Goal: Transaction & Acquisition: Purchase product/service

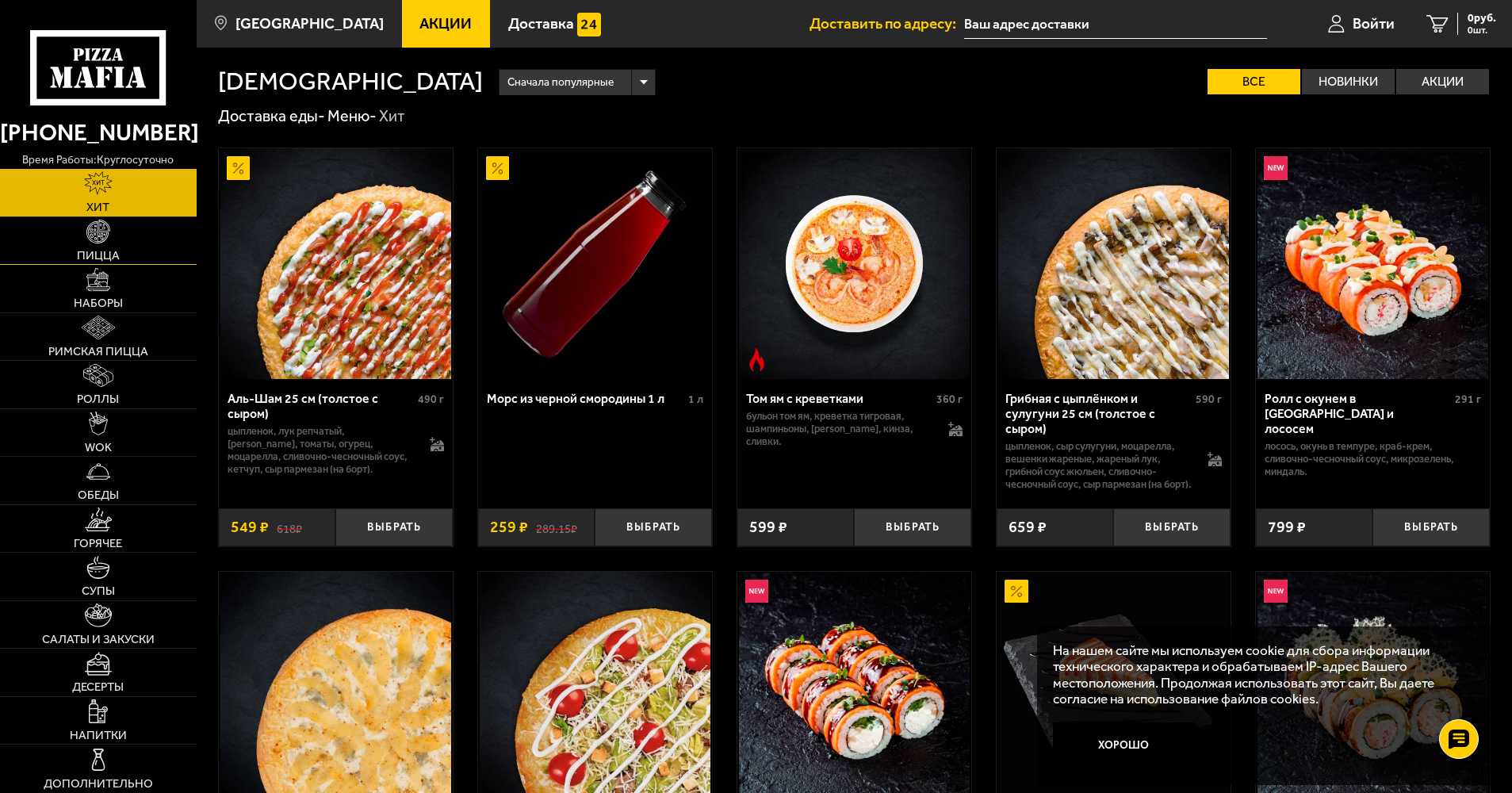
click at [99, 245] on link "Пицца" at bounding box center [98, 240] width 196 height 48
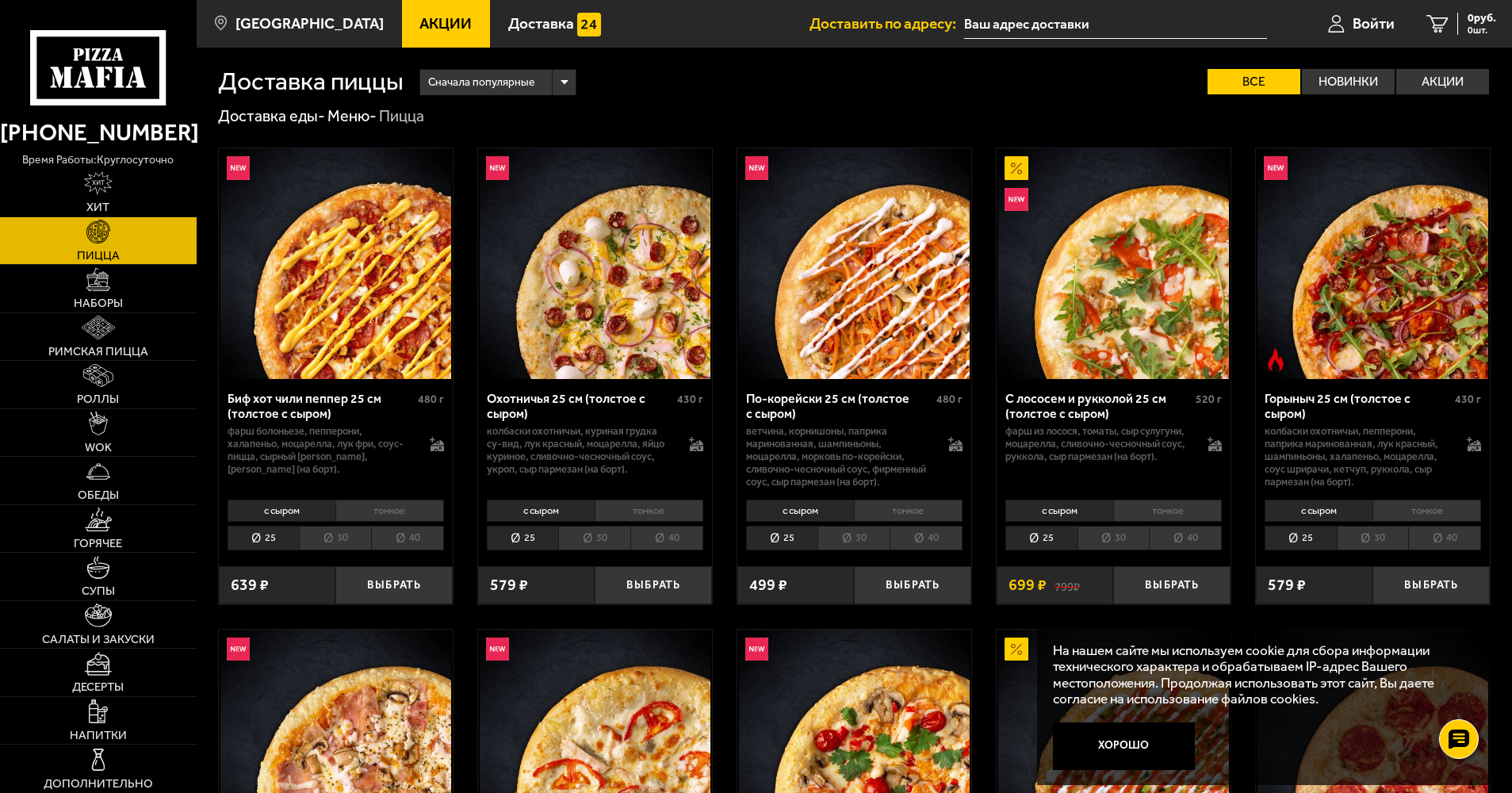
click at [562, 82] on div "Сначала популярные" at bounding box center [498, 82] width 157 height 25
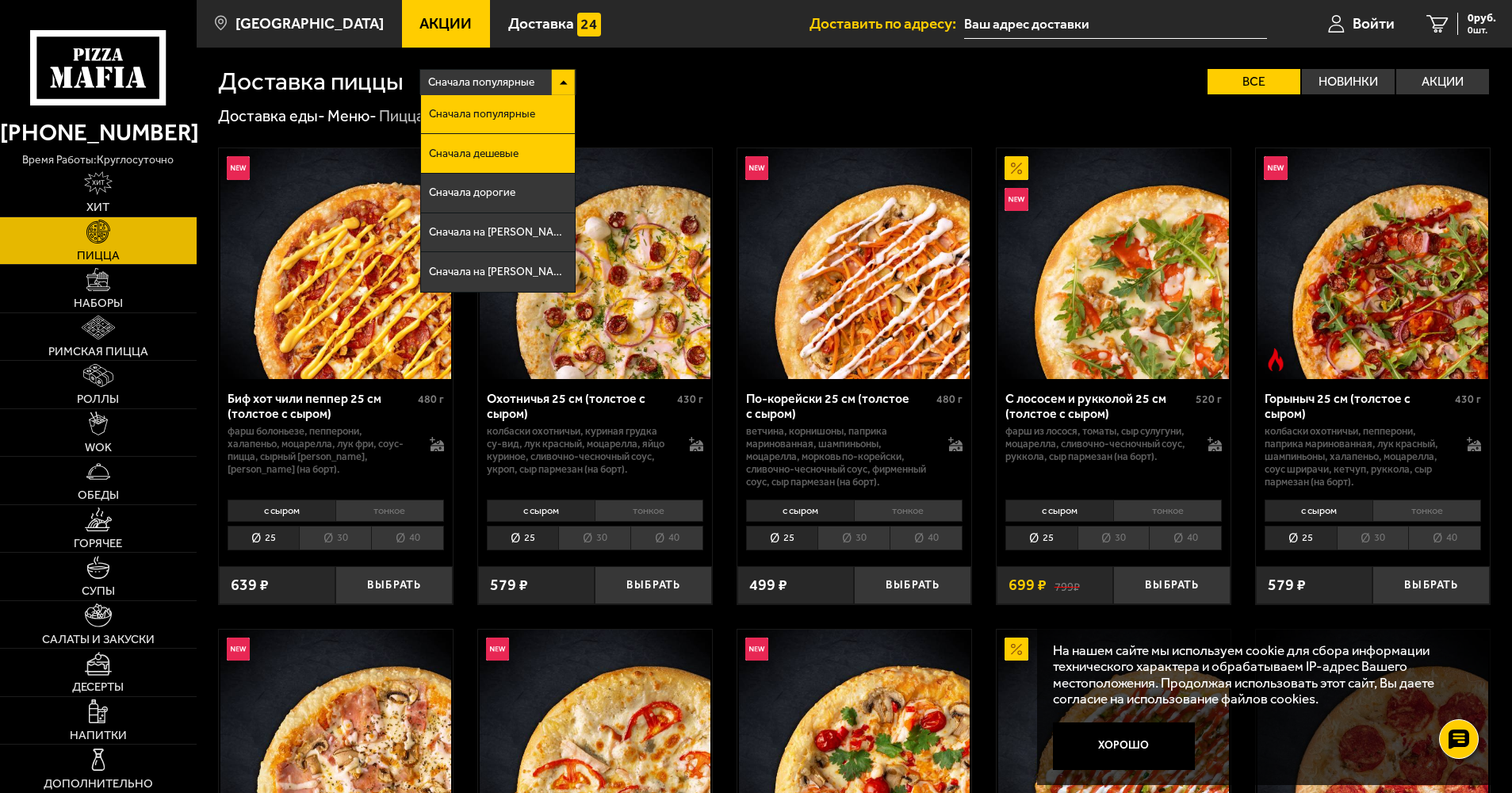
click at [490, 149] on span "Сначала дешевые" at bounding box center [474, 153] width 90 height 11
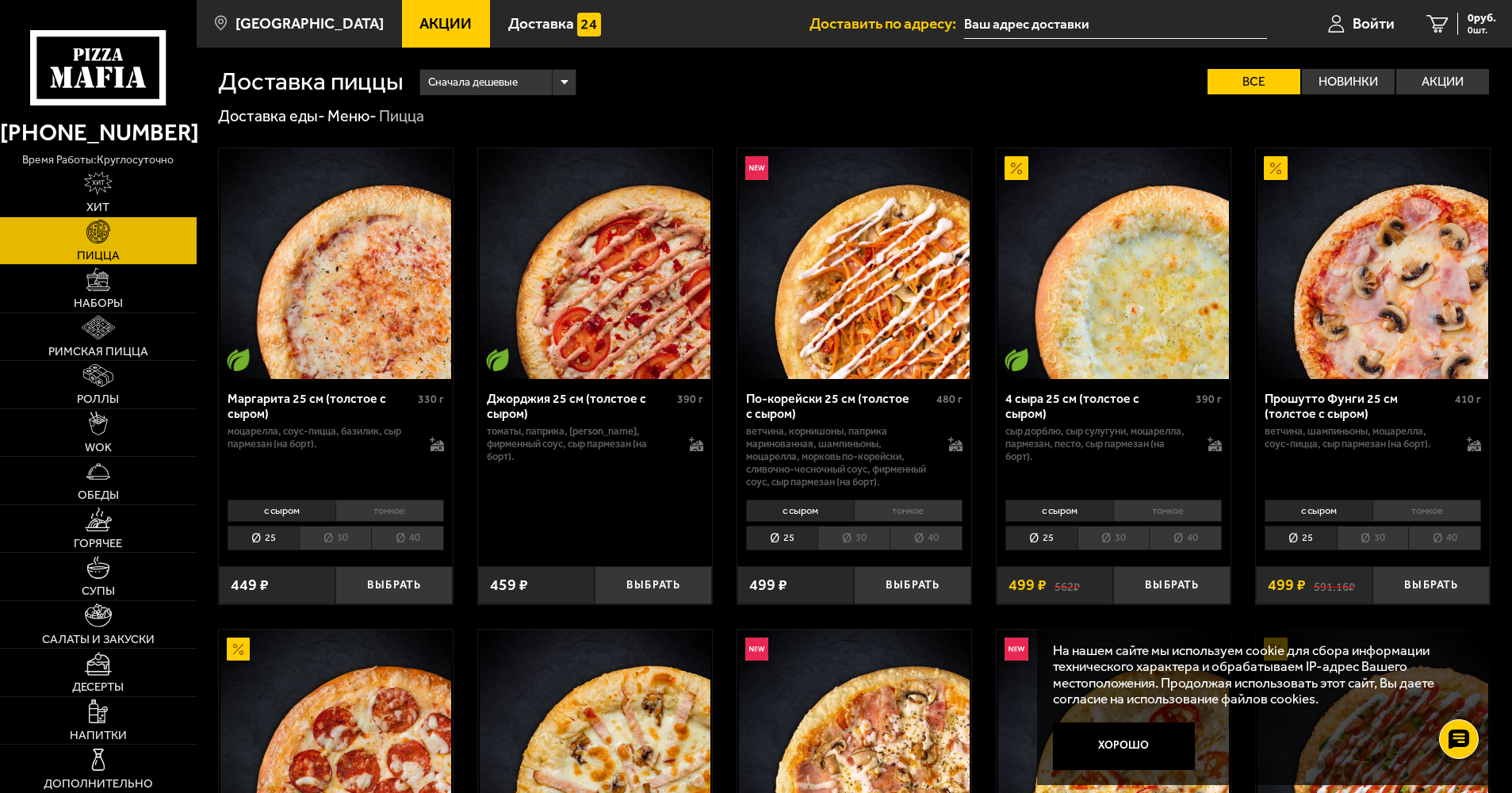
click at [390, 509] on li "тонкое" at bounding box center [390, 510] width 109 height 22
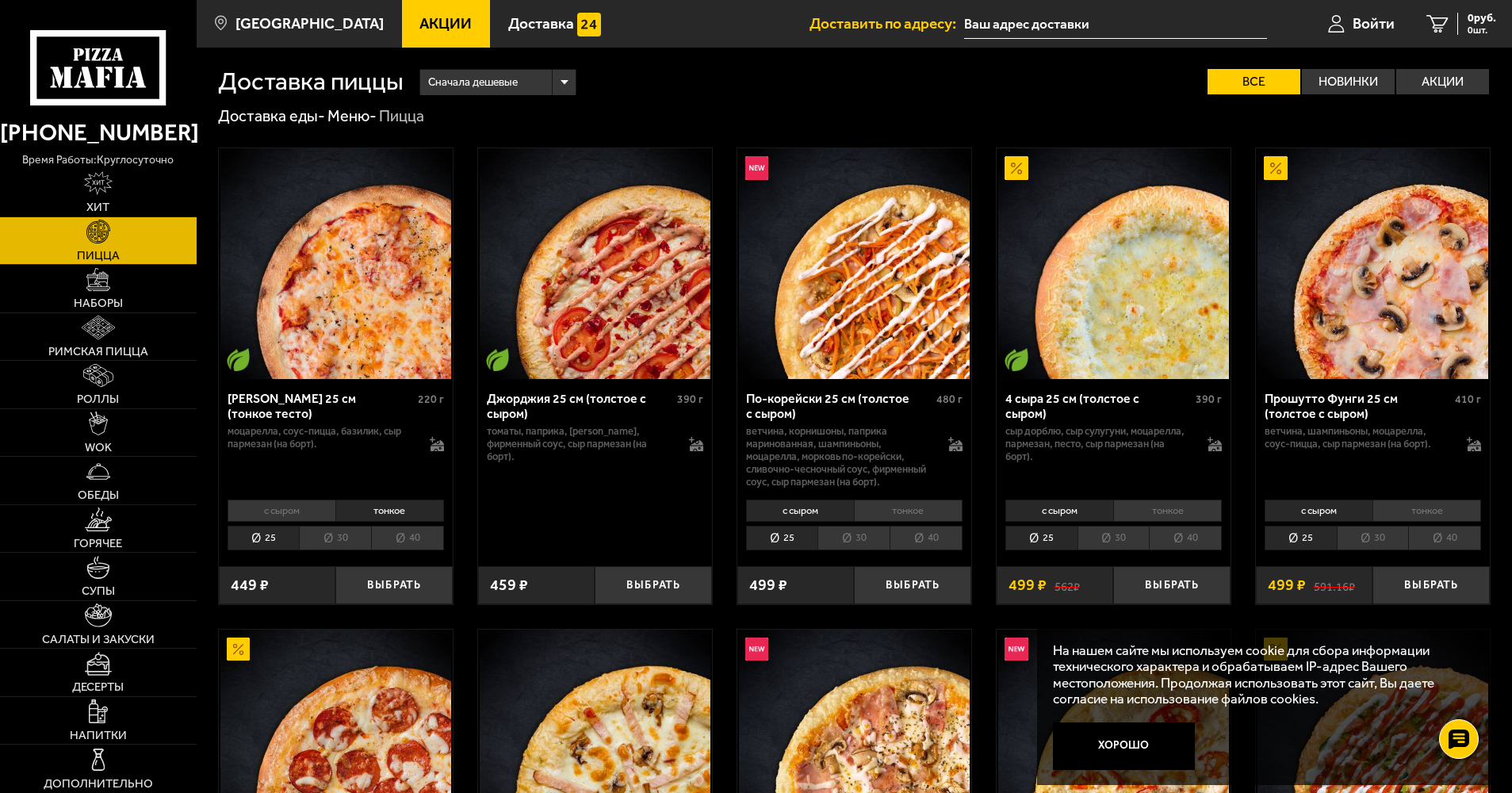
click at [330, 536] on li "30" at bounding box center [335, 538] width 72 height 24
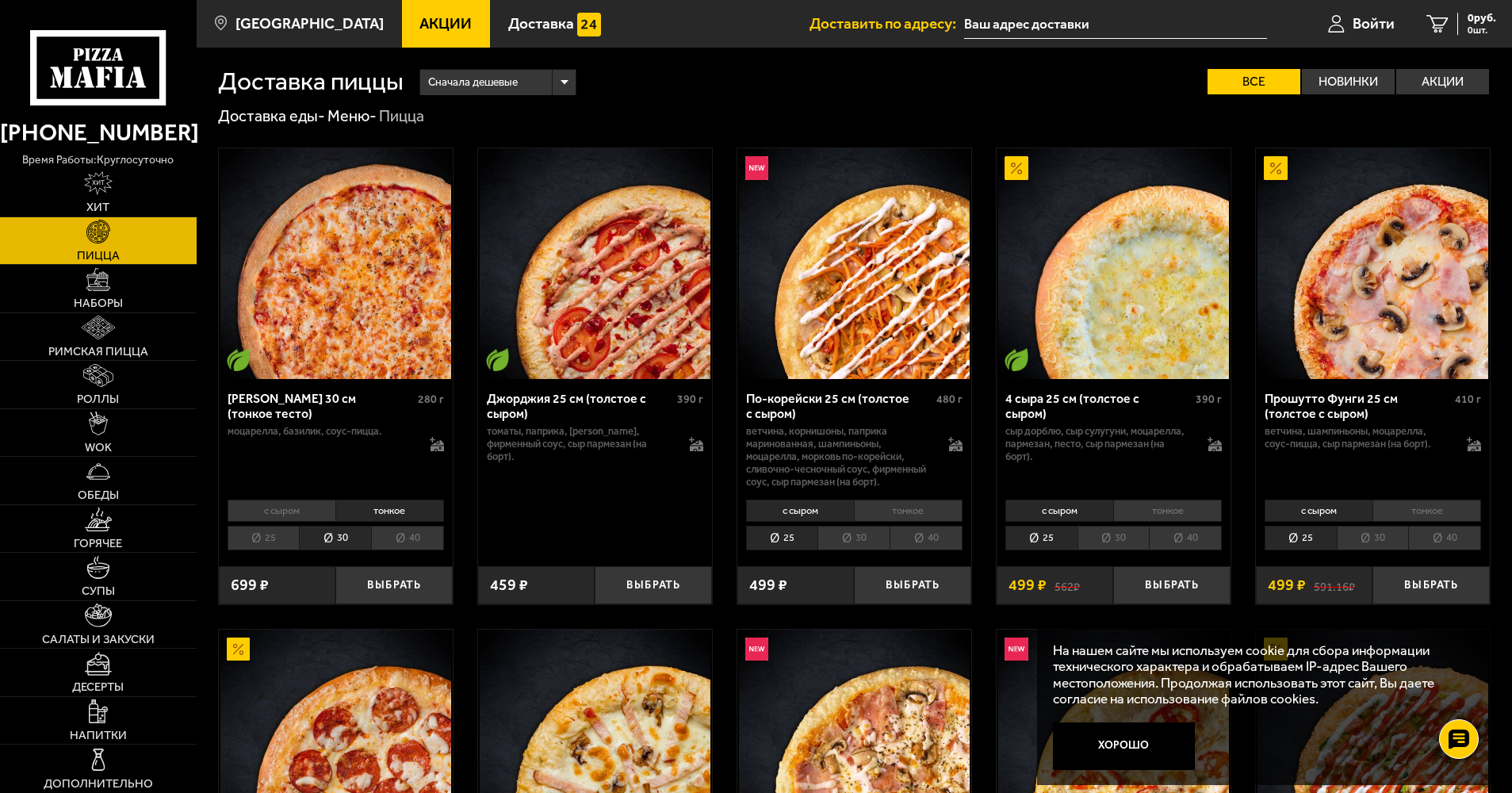
click at [276, 533] on li "25" at bounding box center [263, 538] width 72 height 24
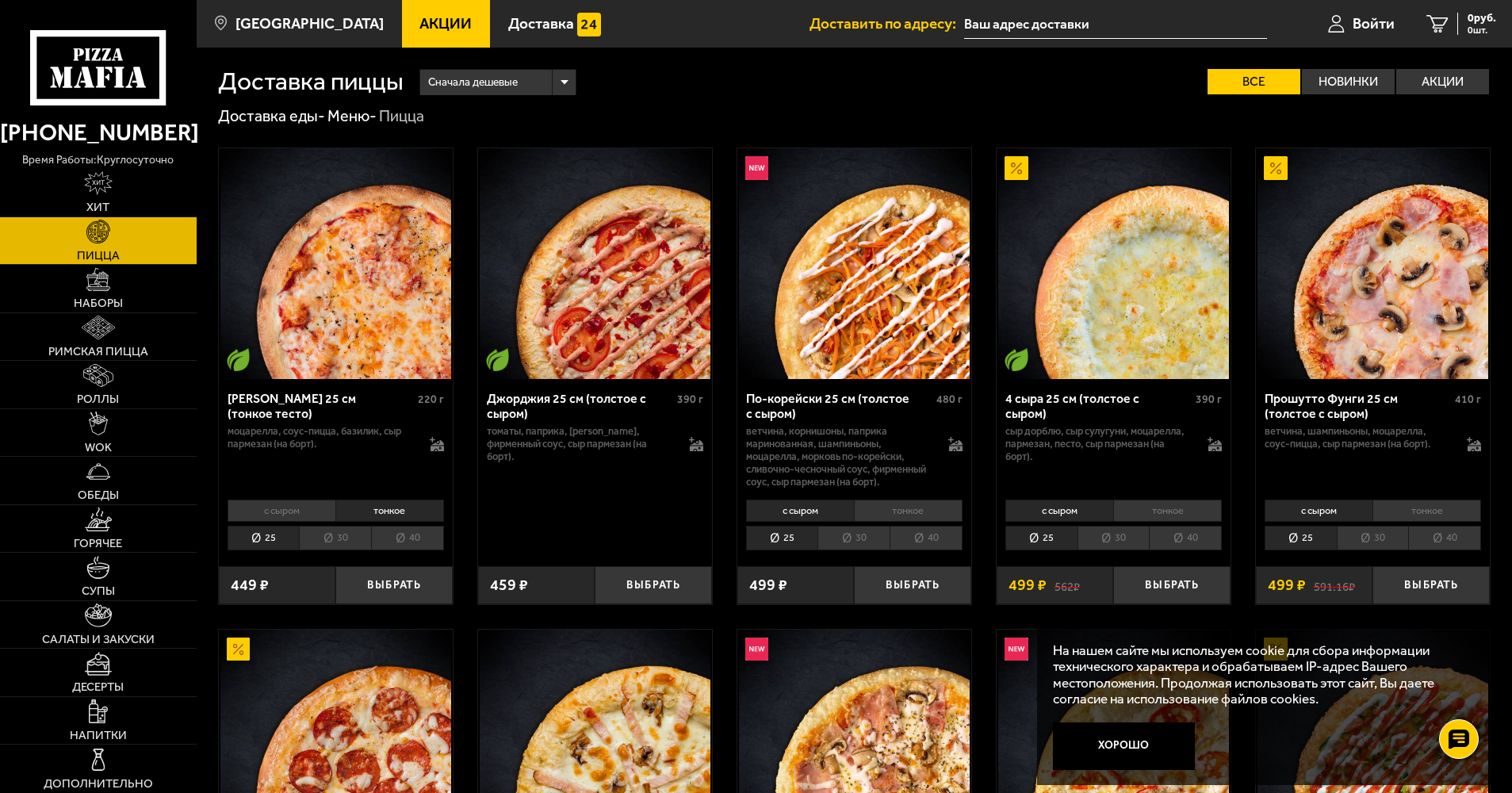
click at [325, 535] on li "30" at bounding box center [335, 538] width 72 height 24
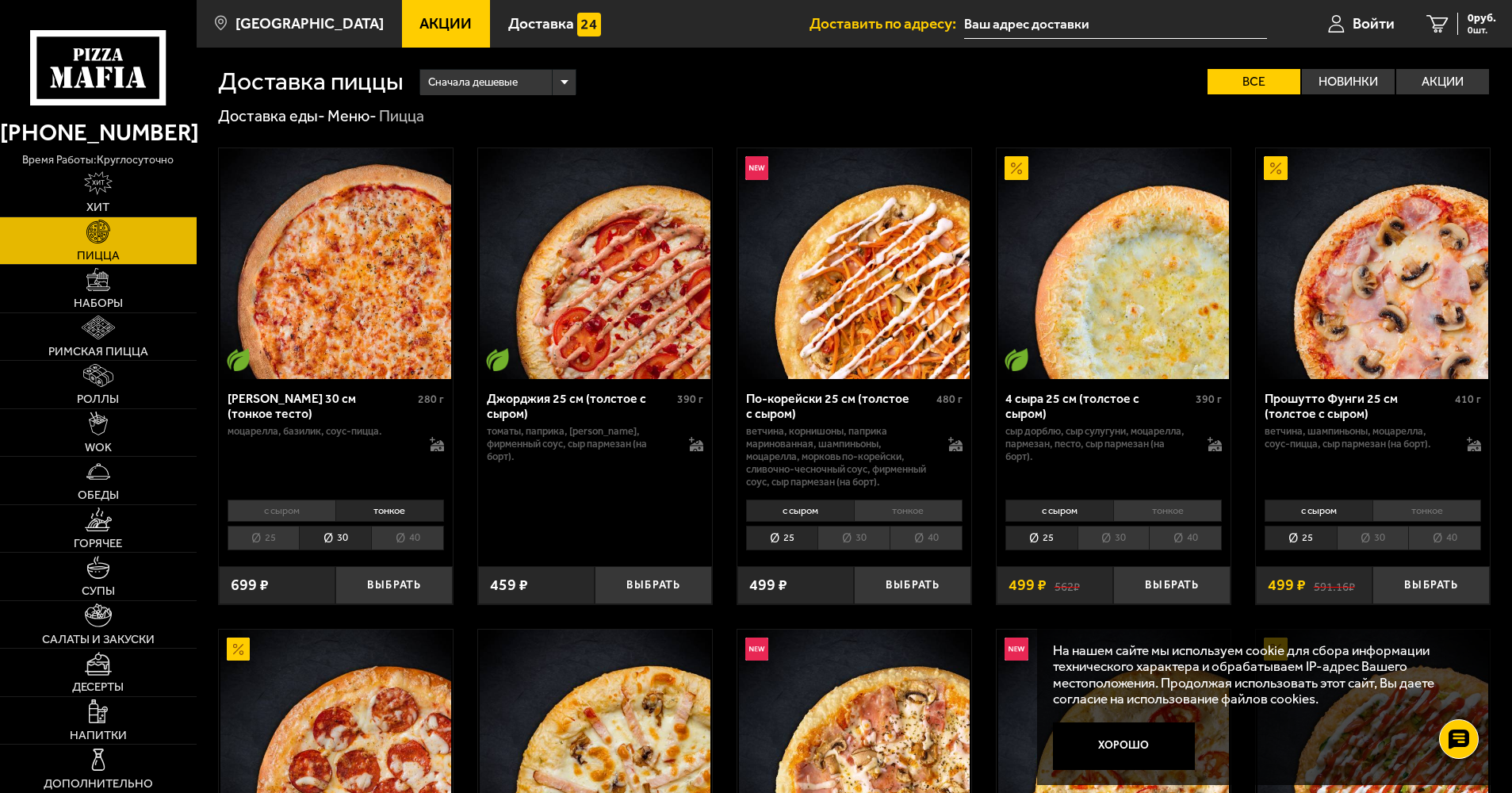
click at [270, 534] on li "25" at bounding box center [263, 538] width 72 height 24
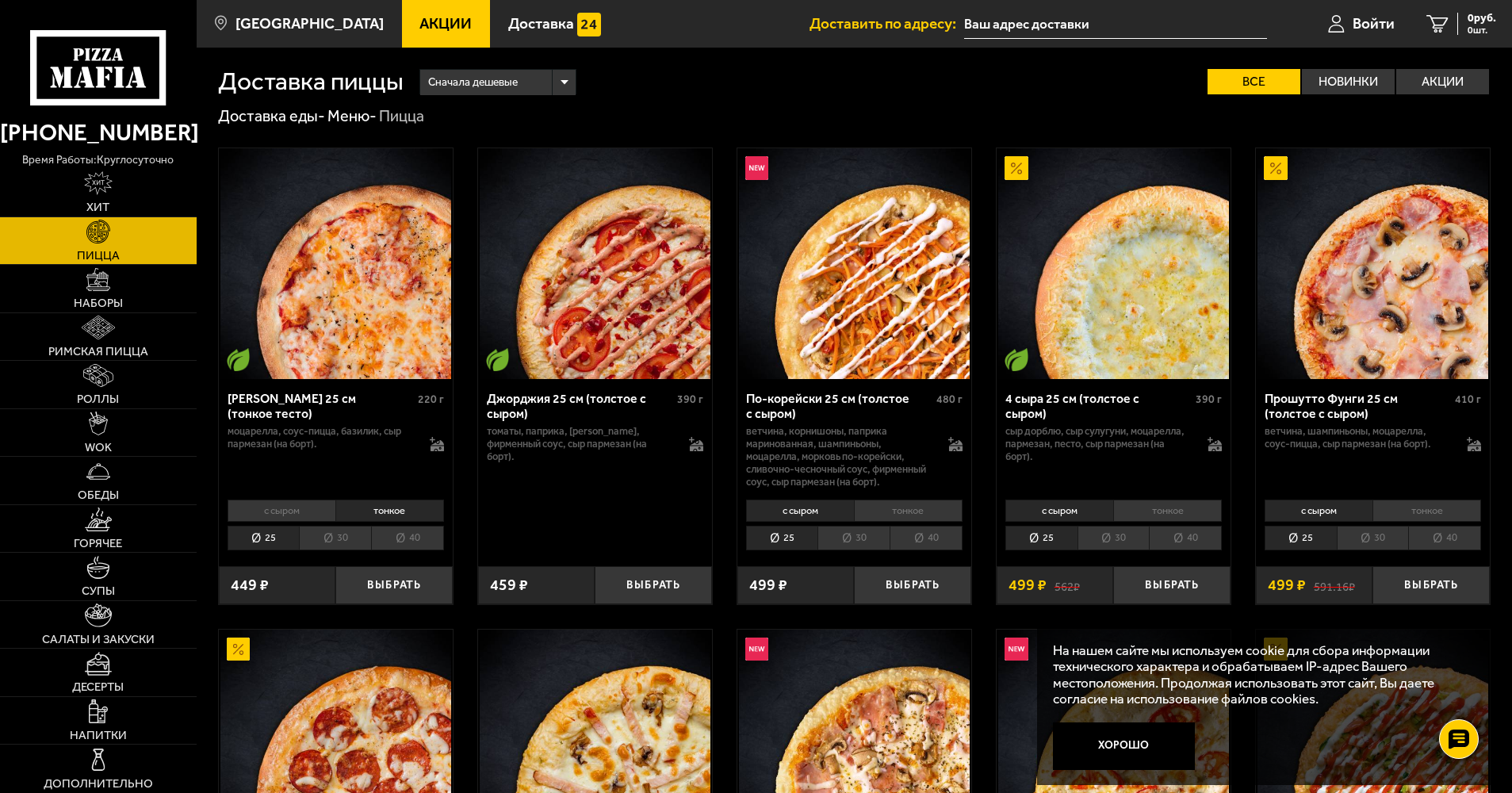
click at [344, 536] on li "30" at bounding box center [335, 538] width 72 height 24
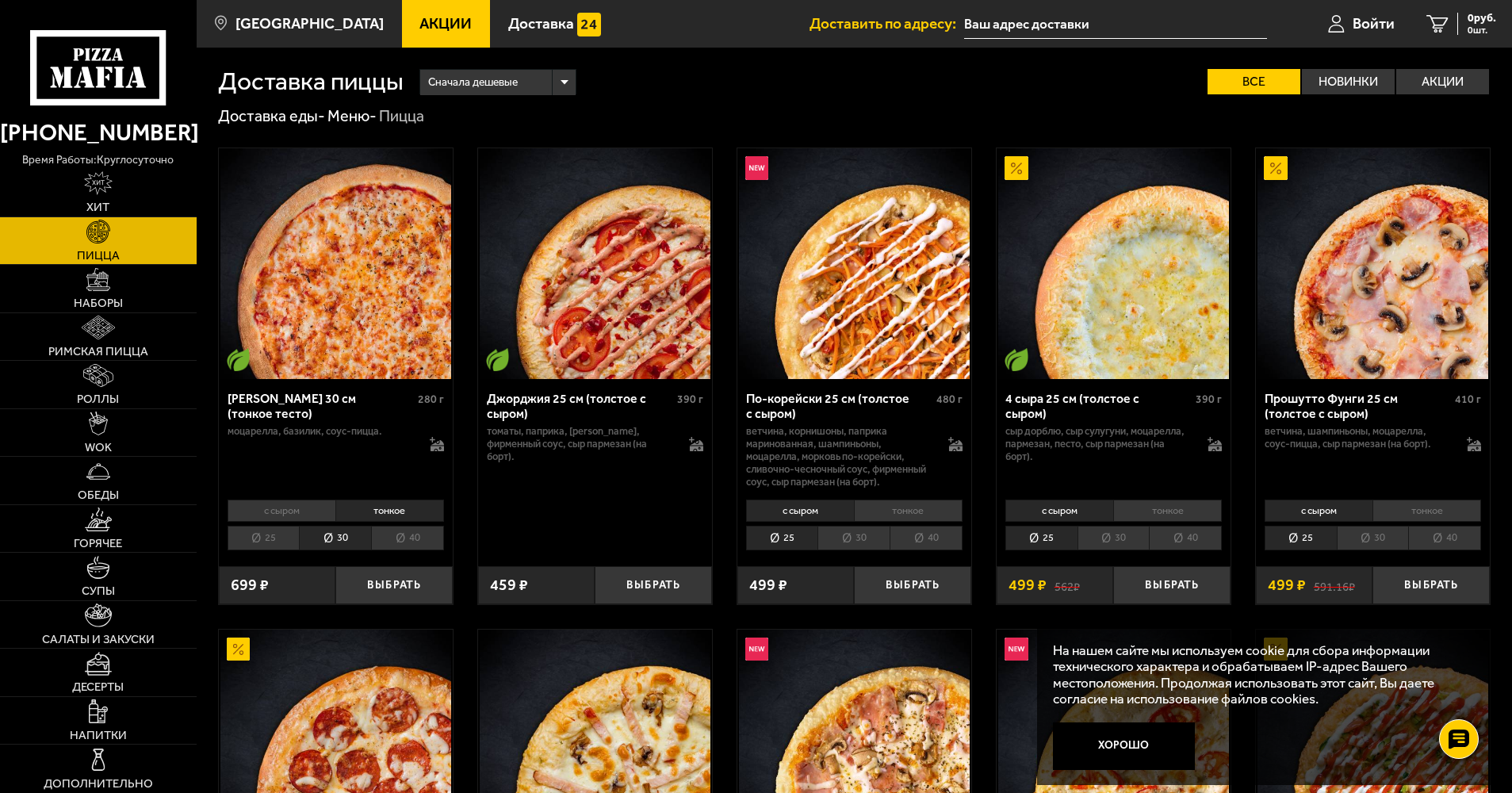
click at [257, 540] on li "25" at bounding box center [263, 538] width 72 height 24
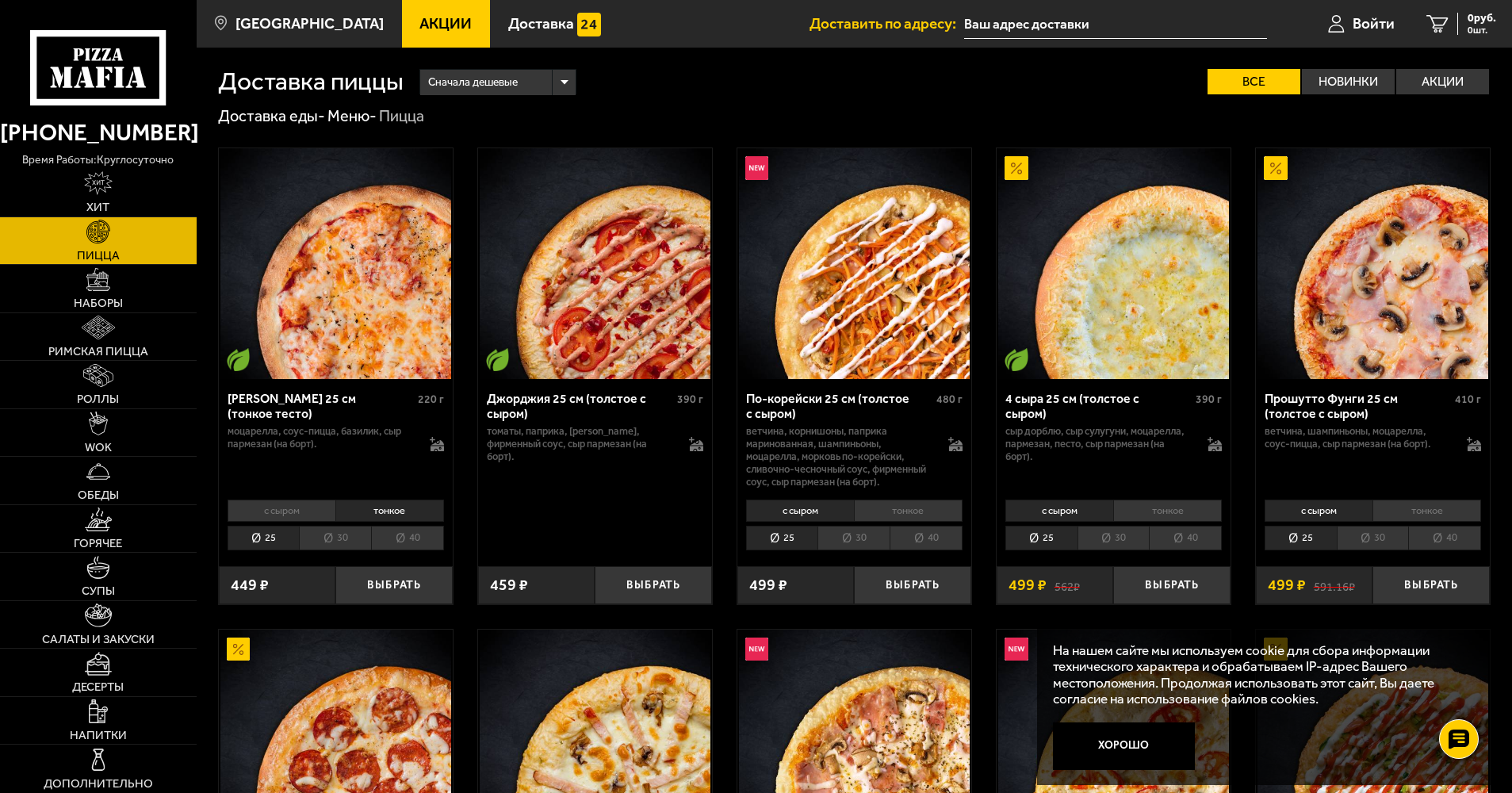
click at [334, 542] on li "30" at bounding box center [335, 538] width 72 height 24
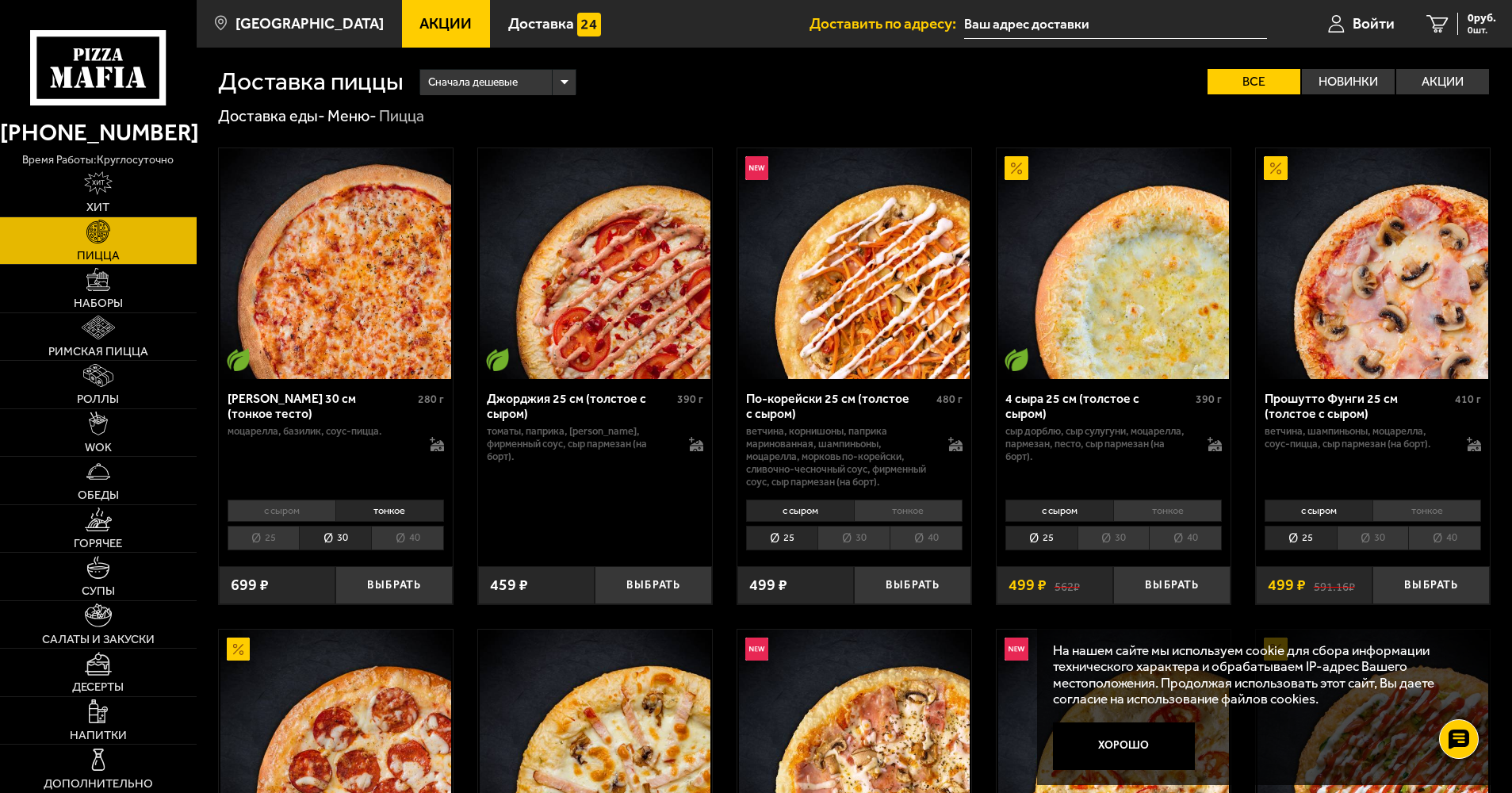
click at [271, 539] on li "25" at bounding box center [263, 538] width 72 height 24
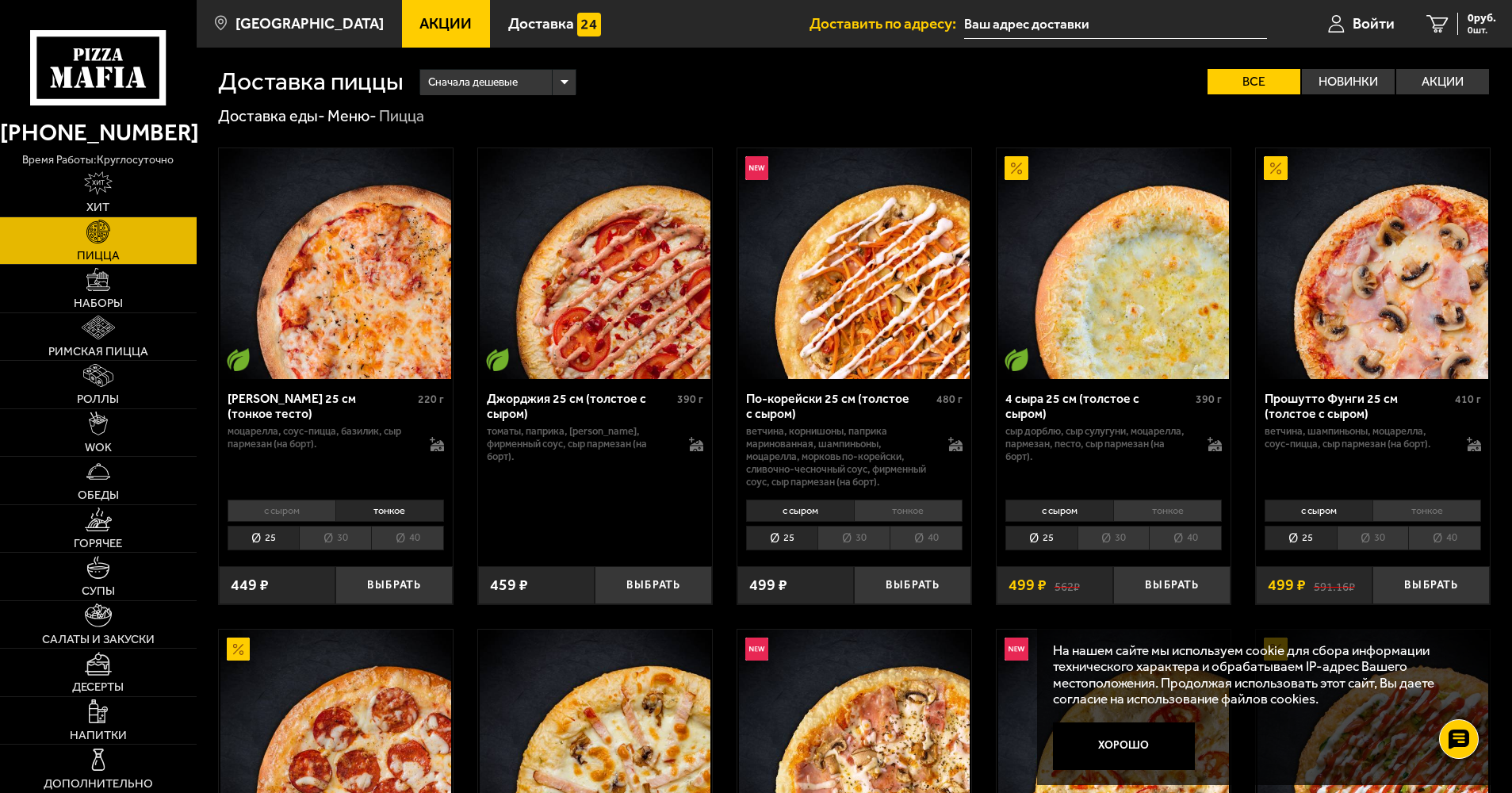
click at [330, 537] on li "30" at bounding box center [335, 538] width 72 height 24
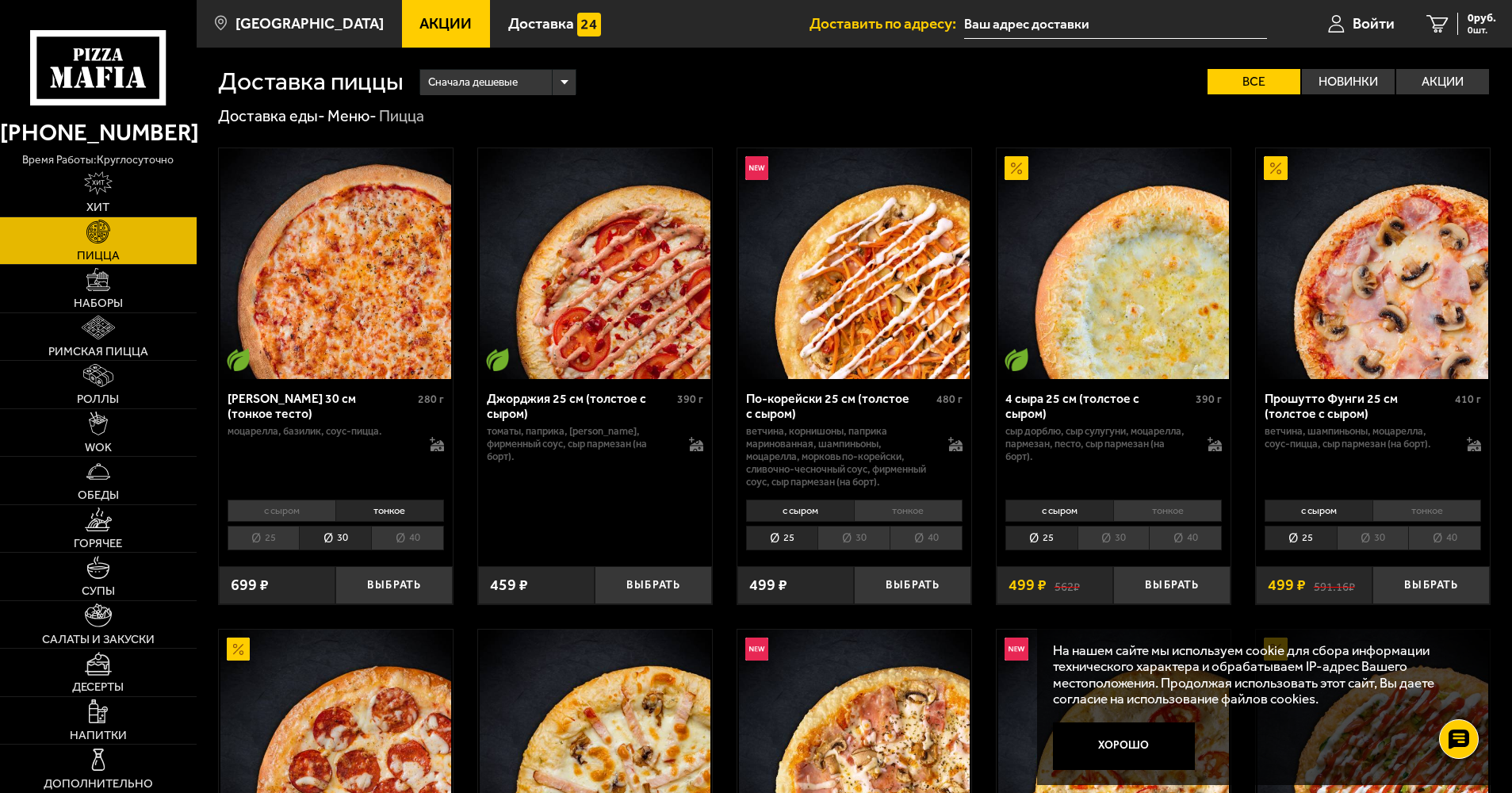
click at [400, 537] on li "40" at bounding box center [407, 538] width 73 height 24
click at [259, 540] on li "25" at bounding box center [263, 538] width 72 height 24
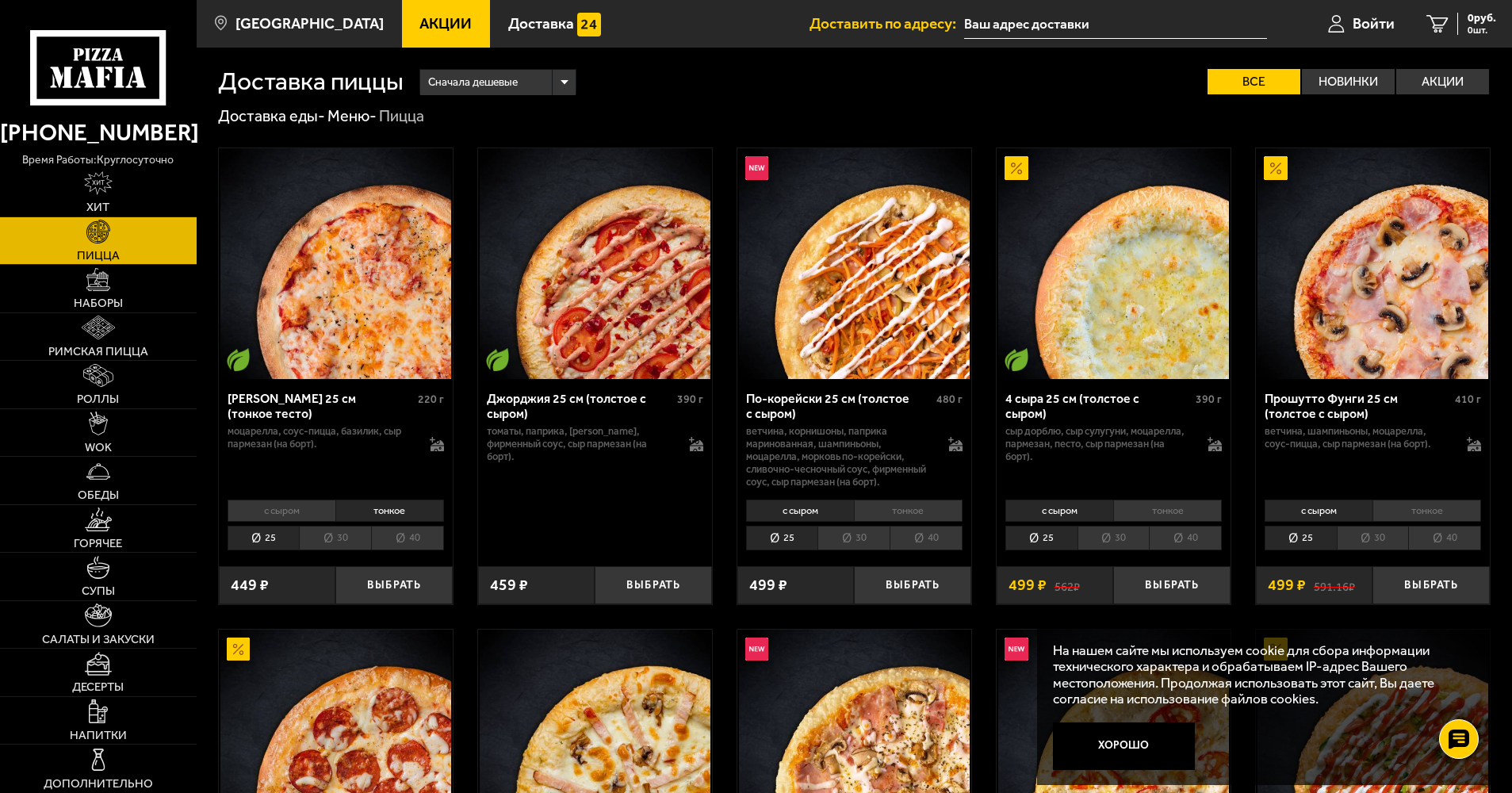
click at [398, 540] on li "40" at bounding box center [407, 538] width 73 height 24
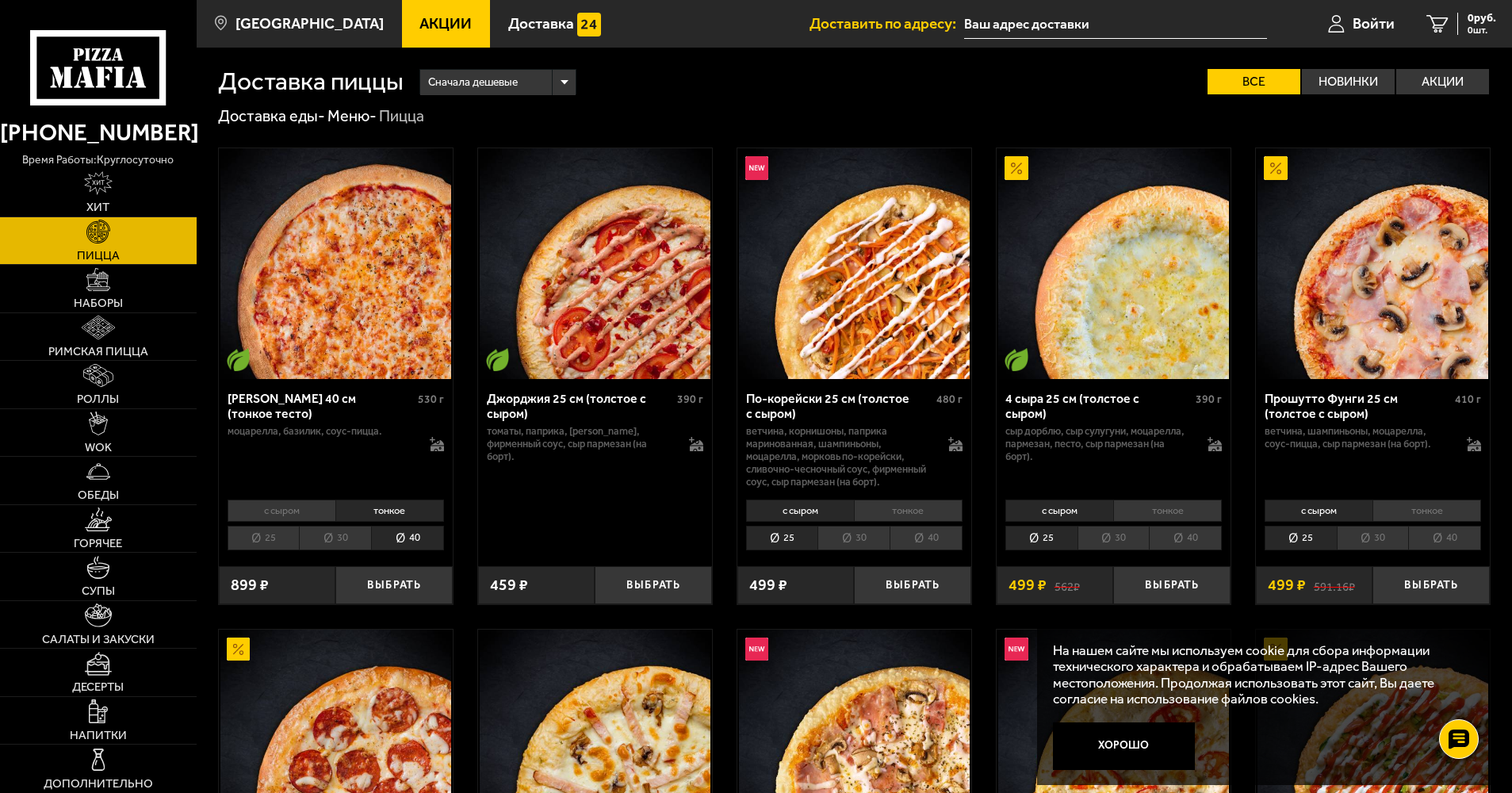
click at [342, 538] on li "30" at bounding box center [335, 538] width 72 height 24
click at [276, 538] on li "25" at bounding box center [263, 538] width 72 height 24
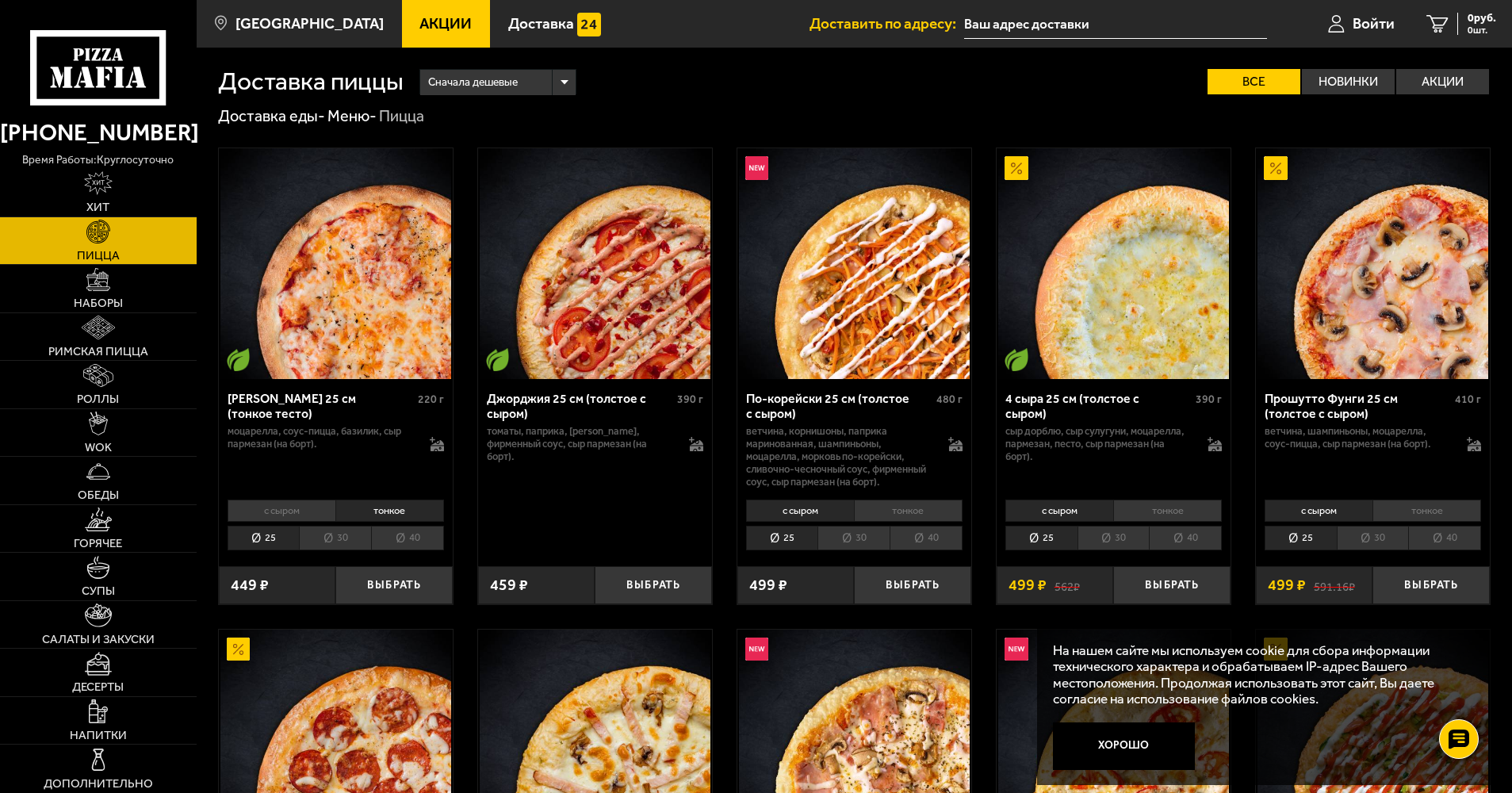
click at [425, 538] on li "40" at bounding box center [407, 538] width 73 height 24
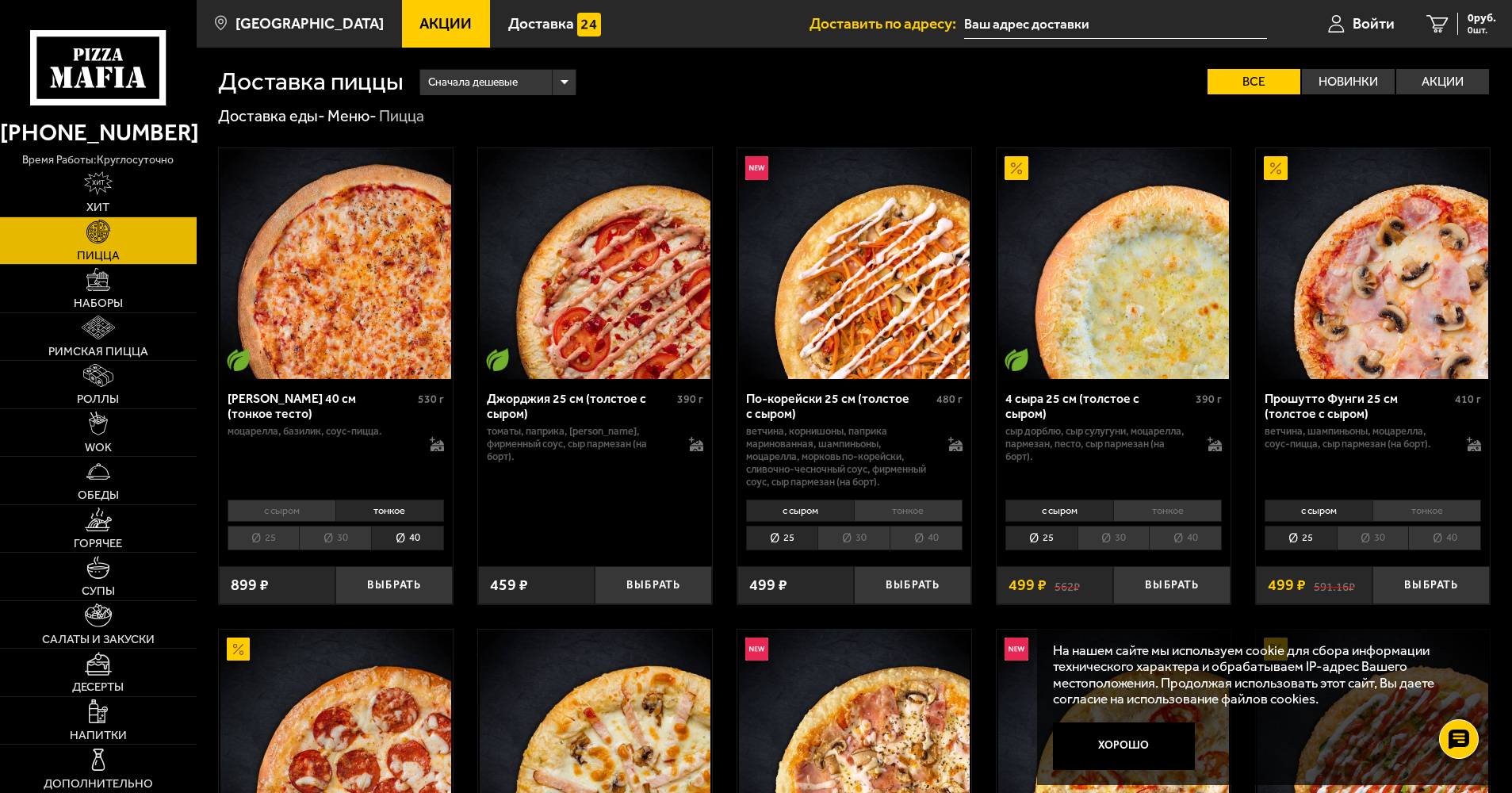
click at [272, 534] on li "25" at bounding box center [263, 538] width 72 height 24
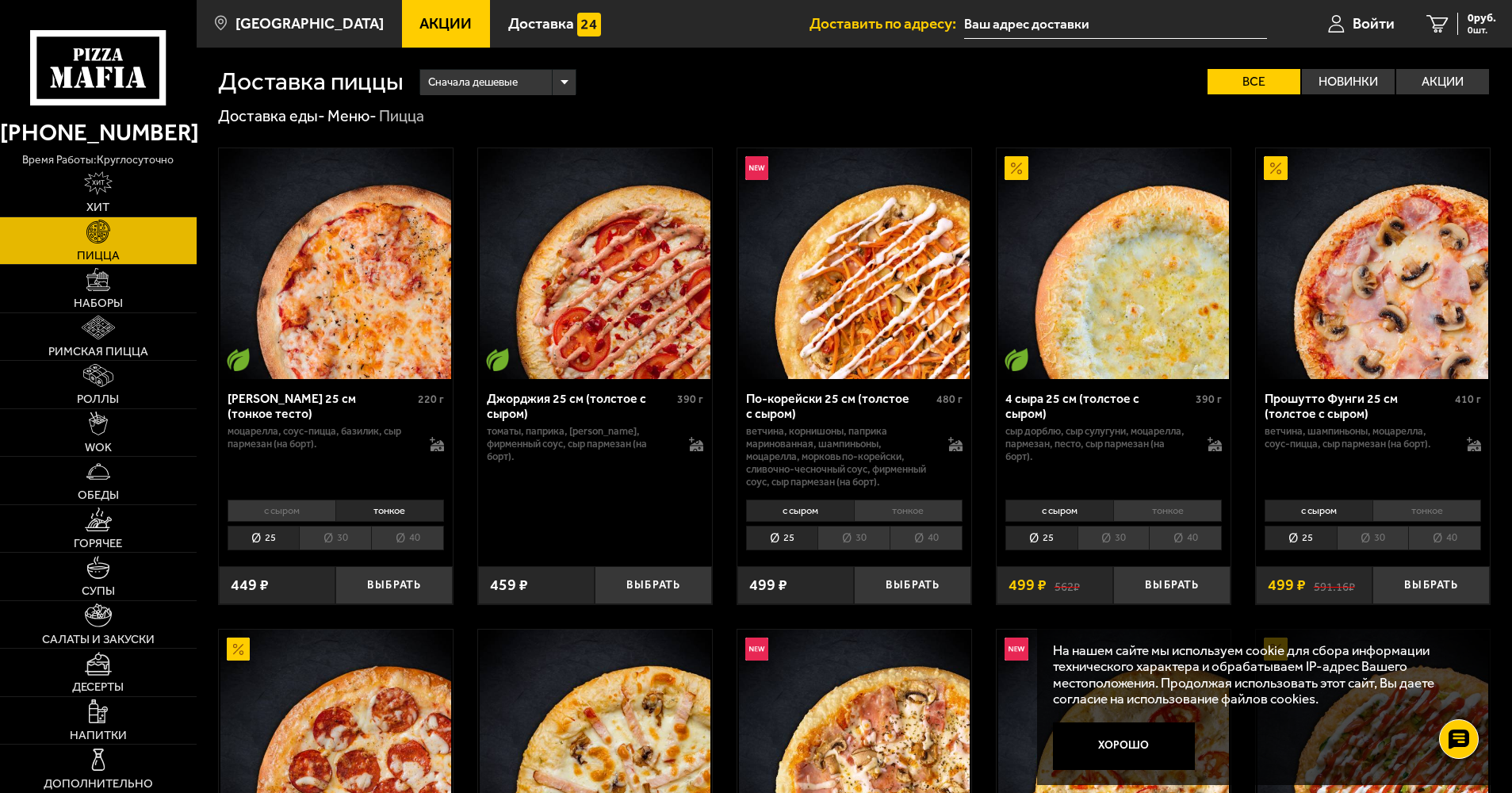
click at [420, 22] on span "Акции" at bounding box center [445, 22] width 52 height 15
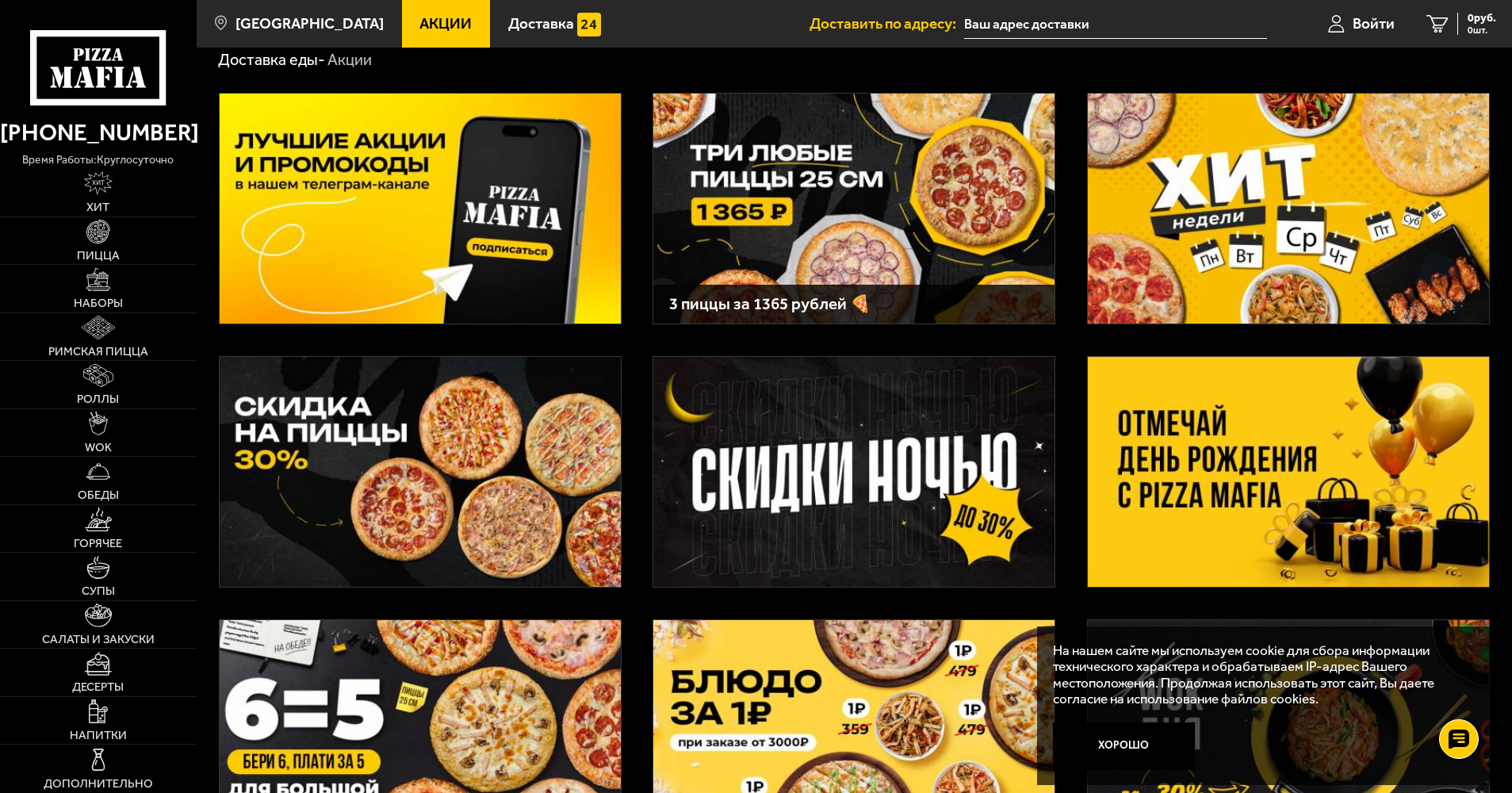
scroll to position [80, 0]
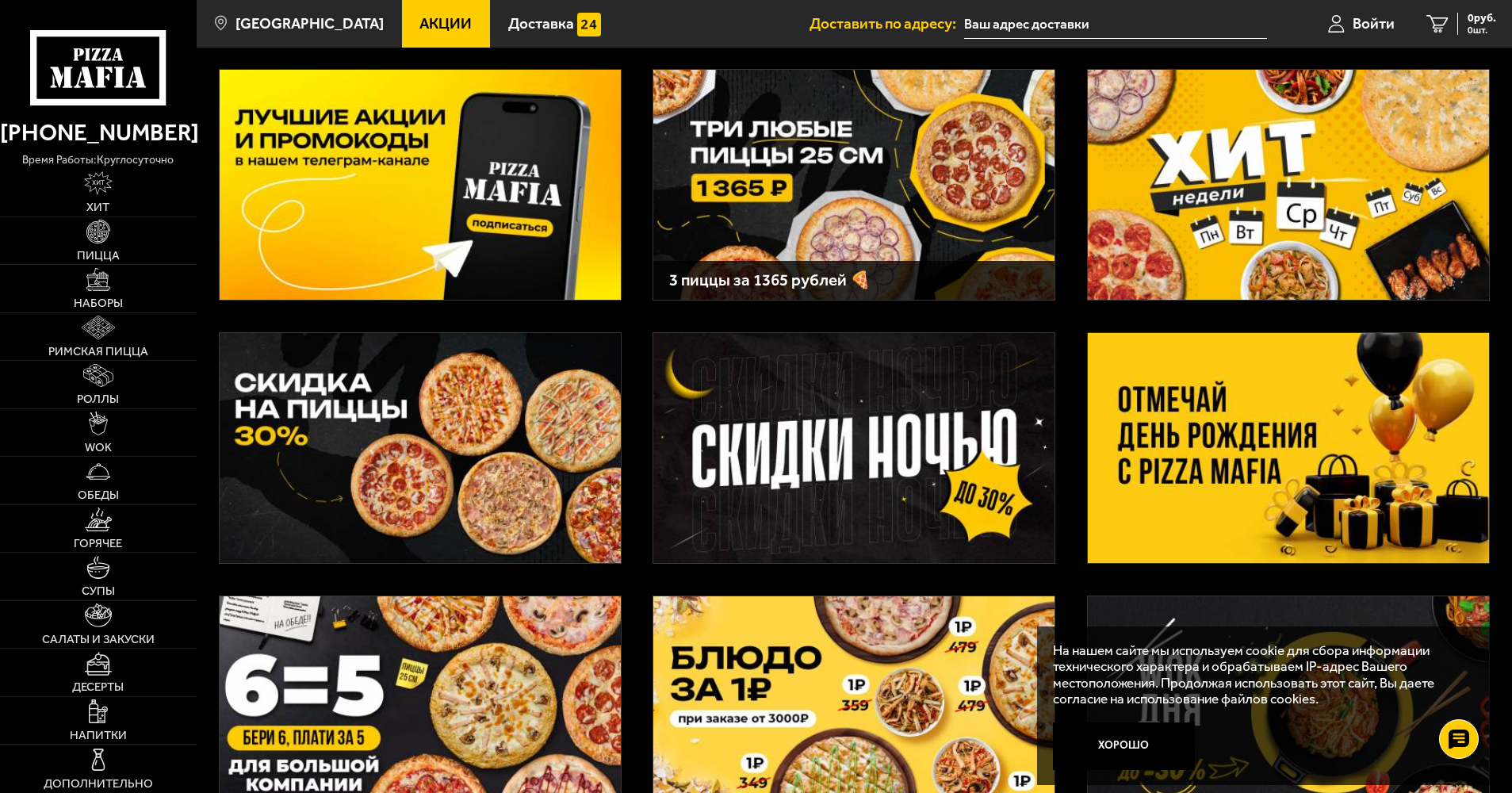
click at [1215, 433] on img at bounding box center [1289, 448] width 401 height 230
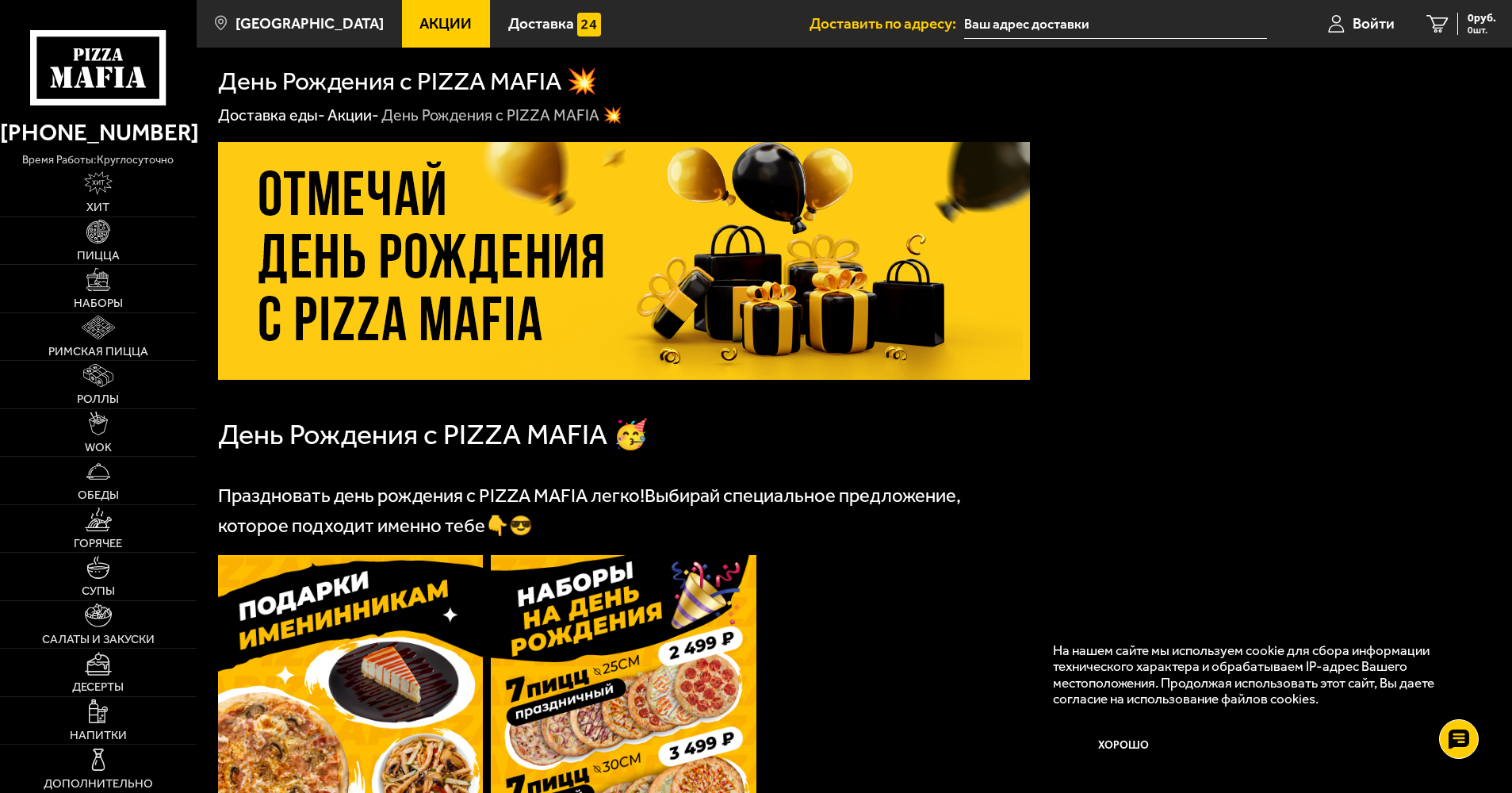
click at [430, 17] on span "Акции" at bounding box center [445, 22] width 52 height 15
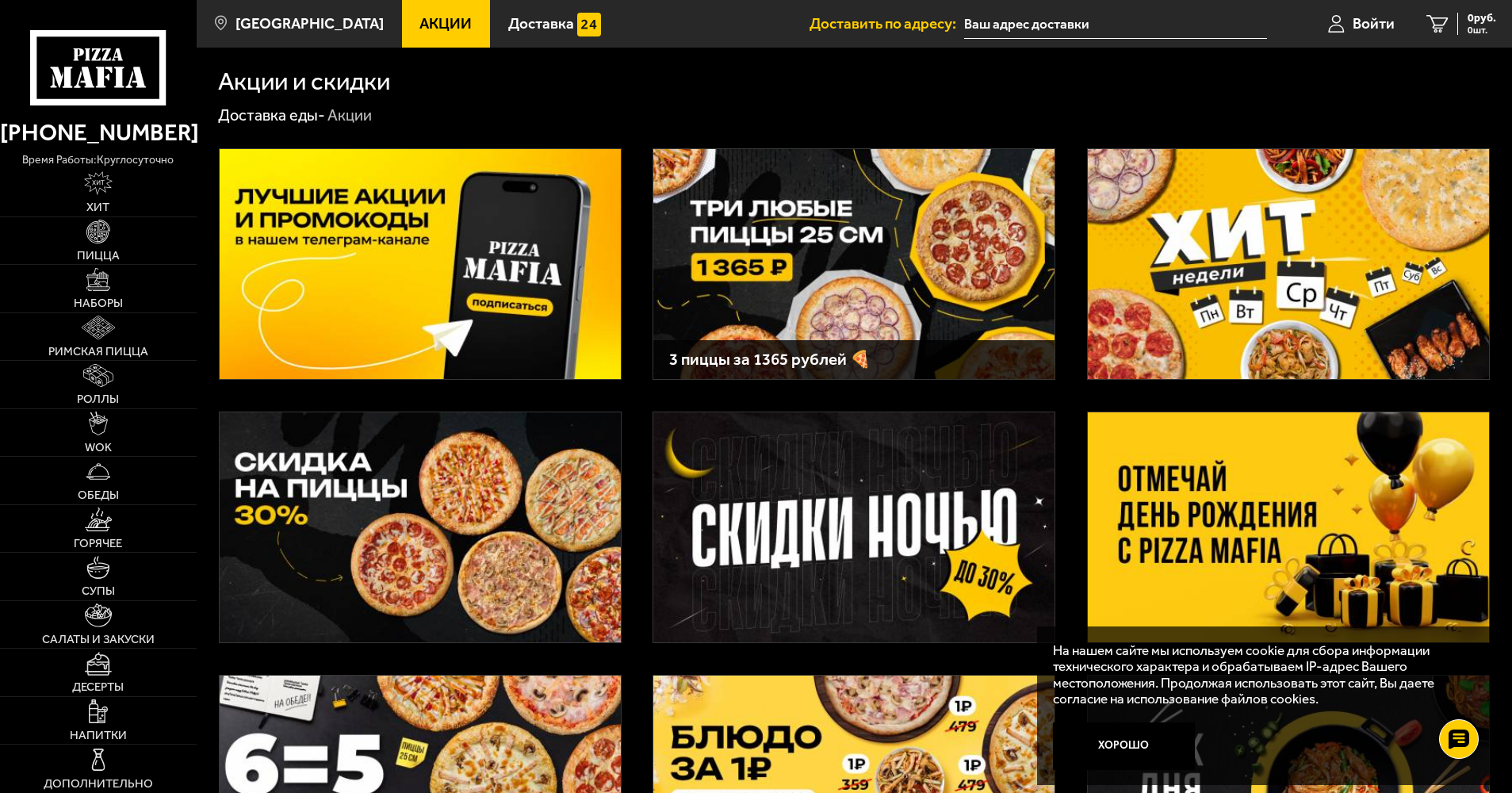
click at [1222, 288] on img at bounding box center [1289, 264] width 401 height 230
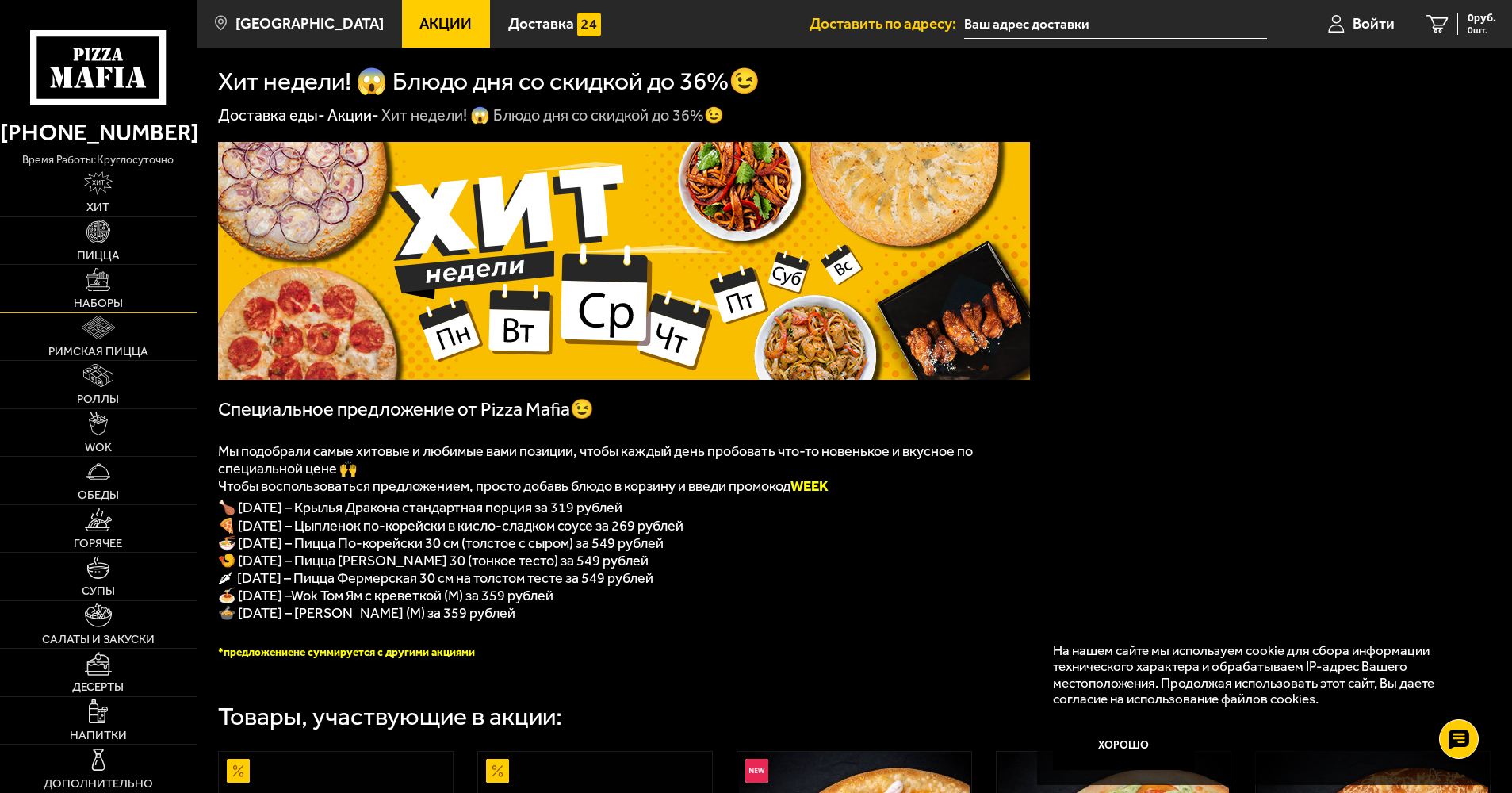
click at [100, 285] on img at bounding box center [98, 279] width 23 height 23
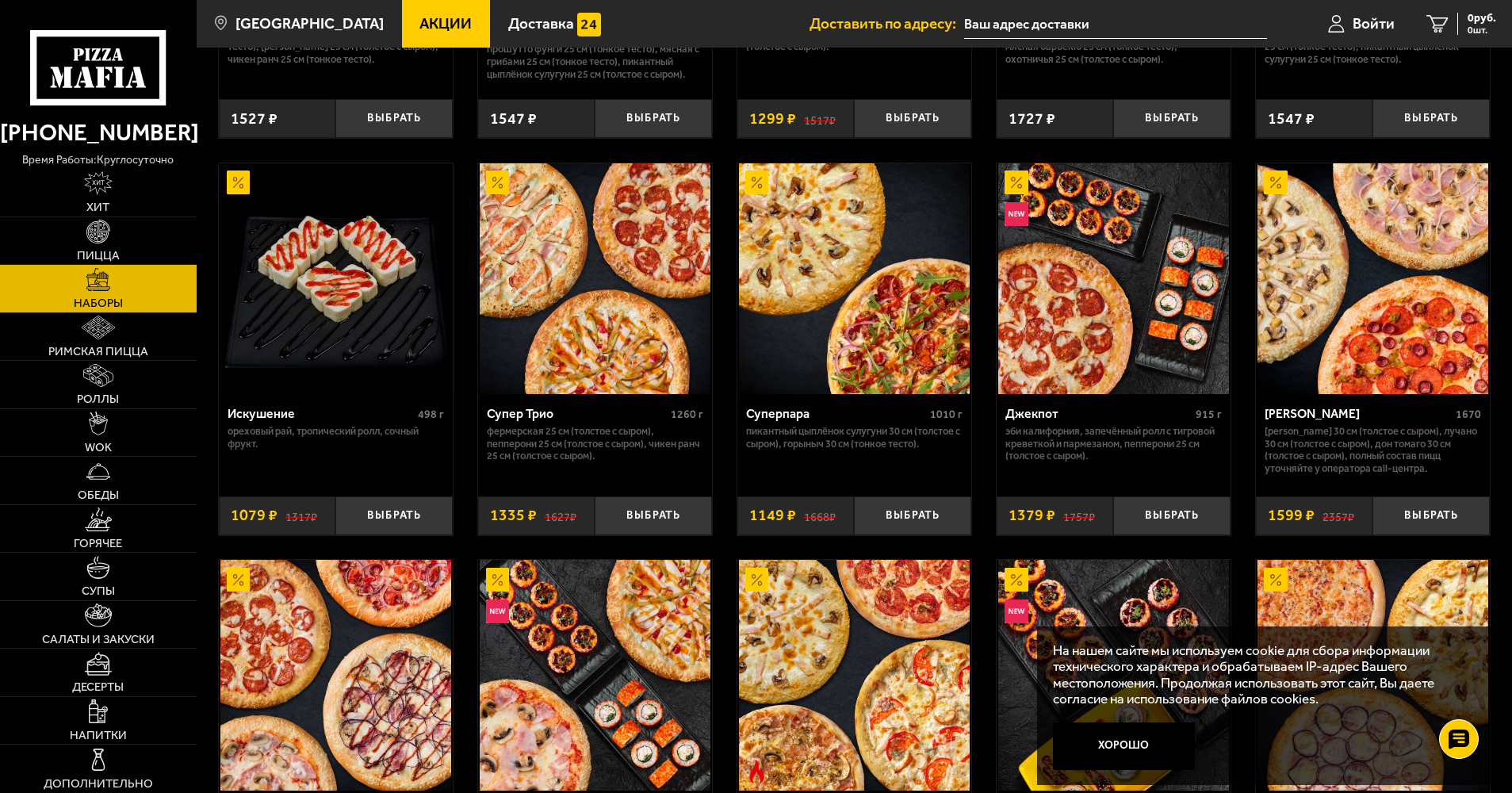
scroll to position [705, 0]
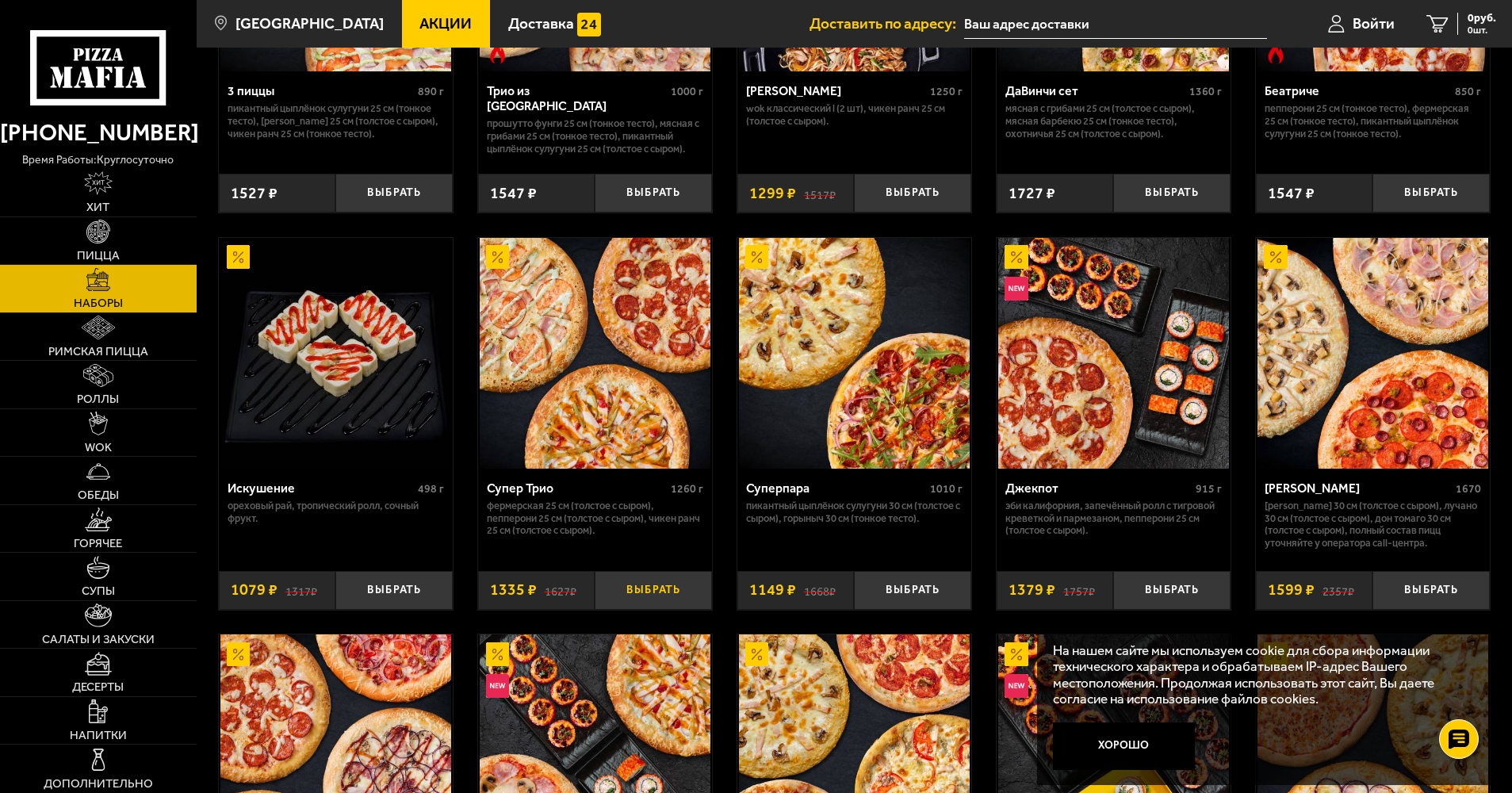
click at [642, 588] on button "Выбрать" at bounding box center [653, 590] width 118 height 39
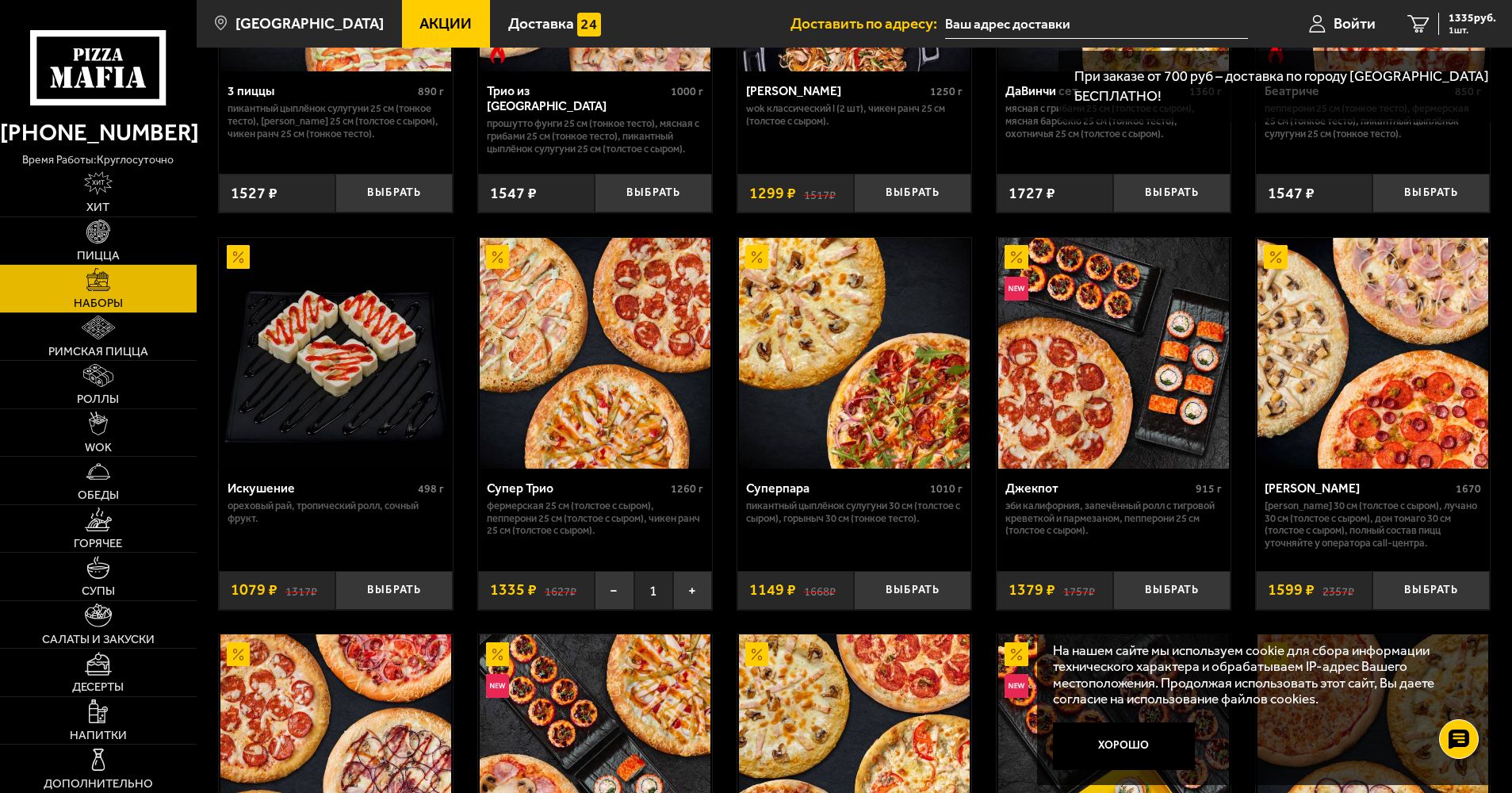
click at [1057, 19] on input "text" at bounding box center [1096, 24] width 302 height 29
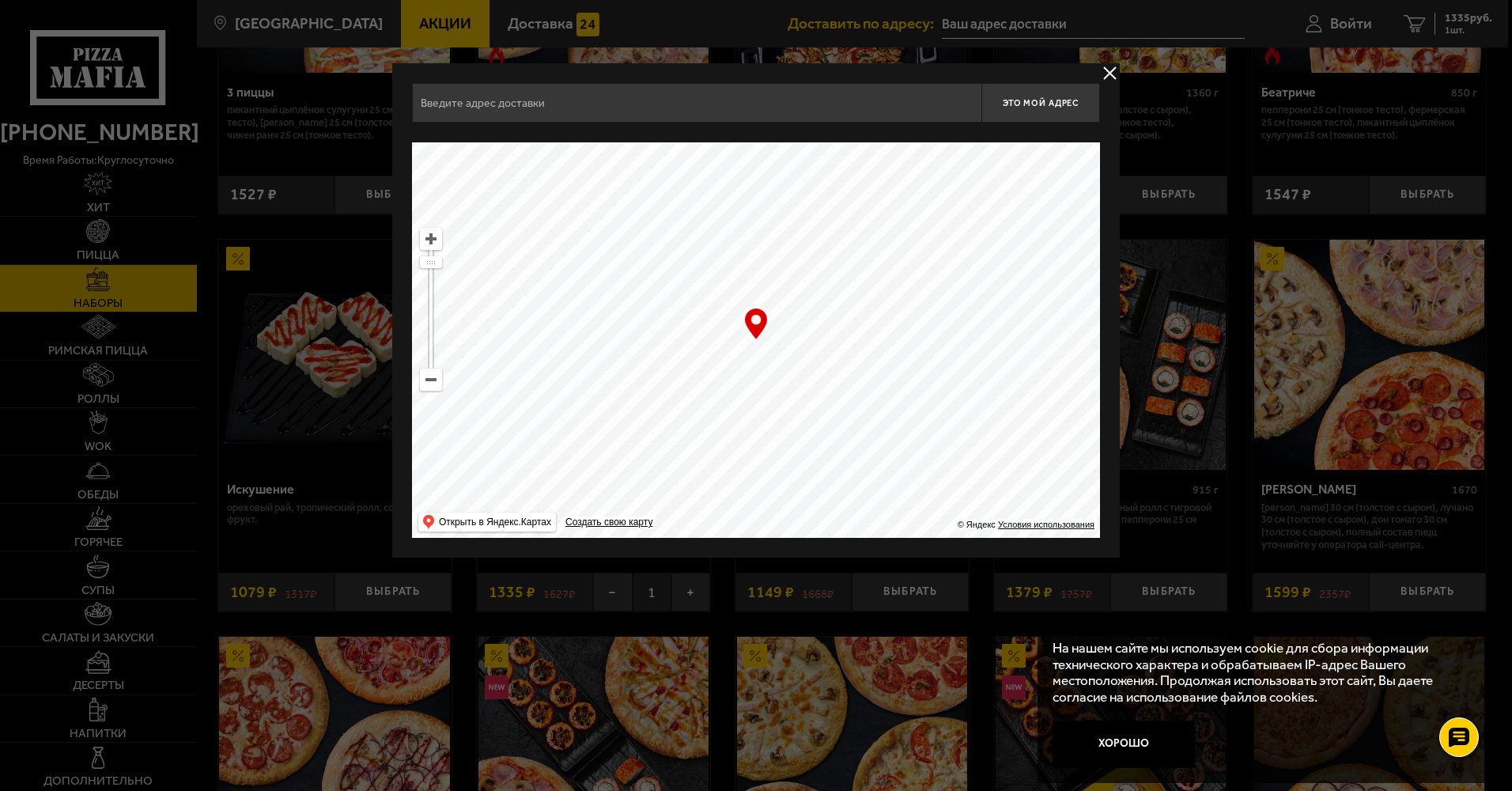
drag, startPoint x: 607, startPoint y: 218, endPoint x: 785, endPoint y: 391, distance: 248.2
click at [882, 501] on ymaps at bounding box center [756, 340] width 687 height 395
drag, startPoint x: 622, startPoint y: 318, endPoint x: 800, endPoint y: 478, distance: 239.3
click at [800, 473] on ymaps at bounding box center [756, 340] width 687 height 395
click at [439, 386] on ymaps at bounding box center [431, 380] width 21 height 21
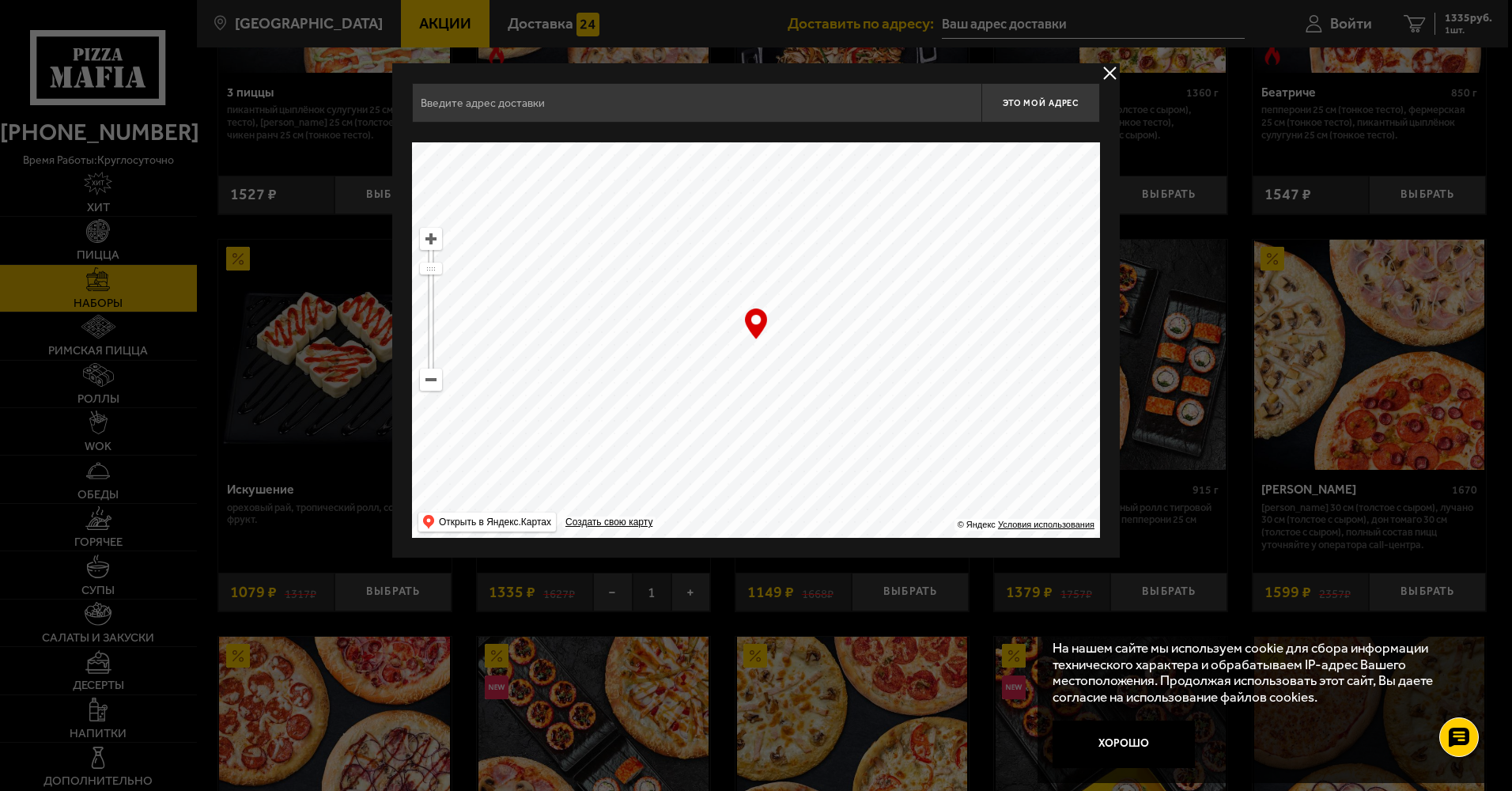
click at [425, 385] on ymaps at bounding box center [431, 380] width 21 height 21
drag, startPoint x: 750, startPoint y: 251, endPoint x: 712, endPoint y: 441, distance: 193.8
click at [712, 441] on ymaps at bounding box center [756, 340] width 687 height 395
drag, startPoint x: 716, startPoint y: 279, endPoint x: 727, endPoint y: 500, distance: 221.3
click at [727, 500] on ymaps at bounding box center [756, 340] width 687 height 395
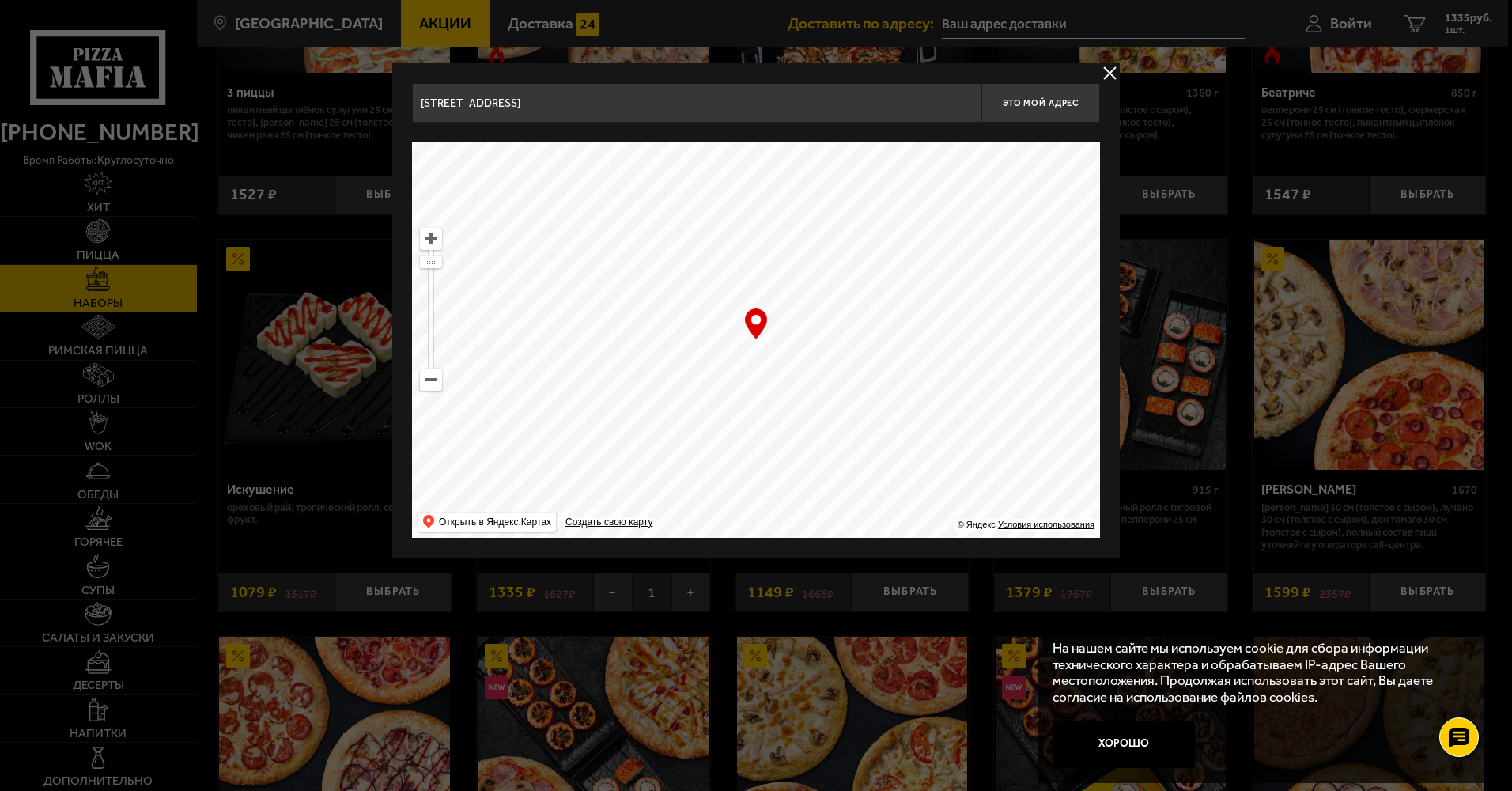
drag, startPoint x: 588, startPoint y: 338, endPoint x: 729, endPoint y: 431, distance: 168.9
click at [774, 455] on ymaps at bounding box center [756, 340] width 687 height 395
click at [430, 376] on ymaps at bounding box center [431, 380] width 21 height 21
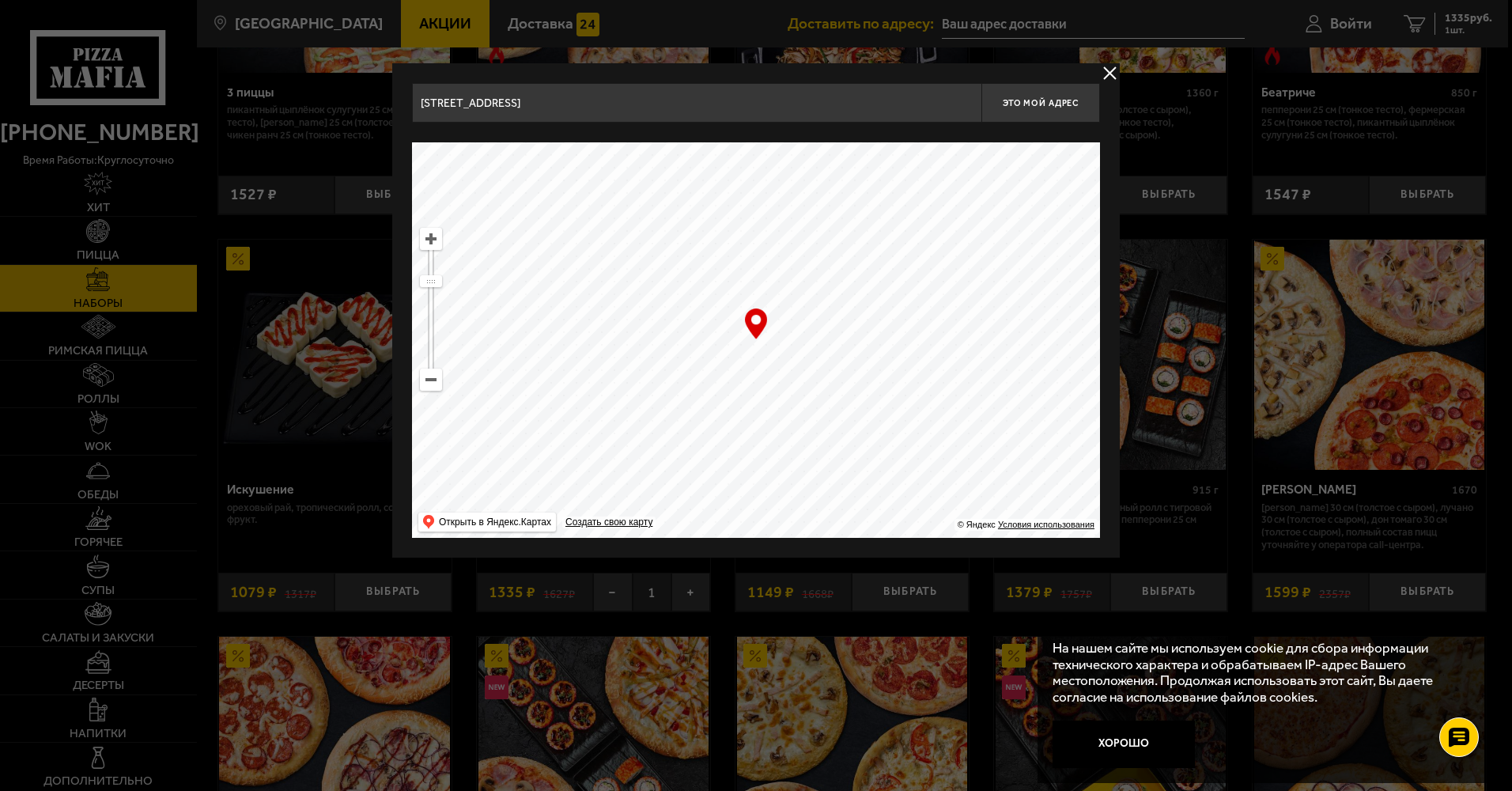
click at [430, 376] on ymaps at bounding box center [431, 380] width 21 height 21
drag, startPoint x: 763, startPoint y: 235, endPoint x: 741, endPoint y: 398, distance: 164.5
click at [741, 398] on ymaps at bounding box center [756, 340] width 687 height 395
drag, startPoint x: 687, startPoint y: 289, endPoint x: 663, endPoint y: 367, distance: 81.6
click at [663, 371] on ymaps at bounding box center [756, 340] width 687 height 395
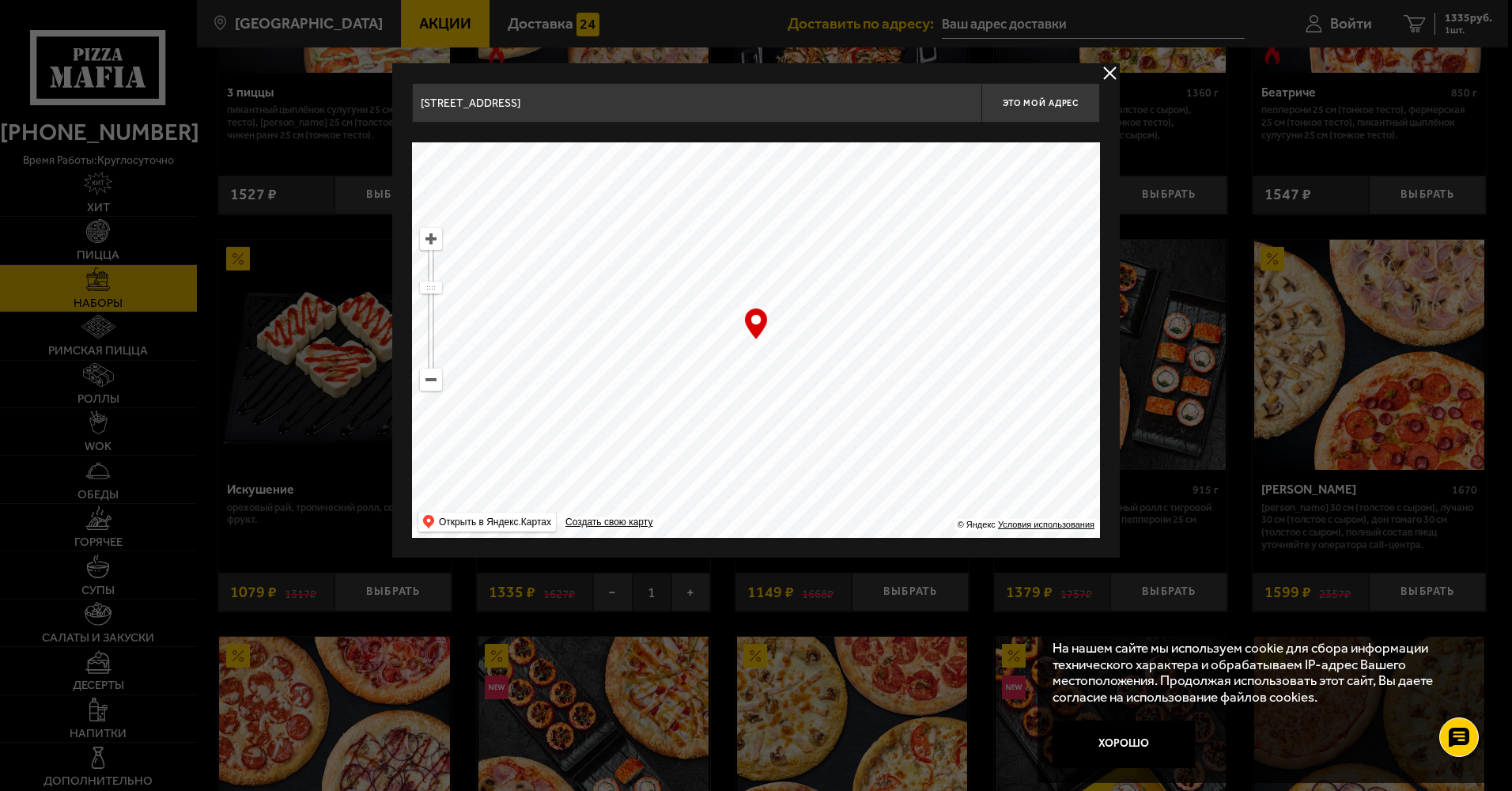
click at [431, 242] on ymaps at bounding box center [431, 239] width 21 height 21
drag, startPoint x: 794, startPoint y: 213, endPoint x: 735, endPoint y: 459, distance: 253.0
click at [736, 459] on ymaps at bounding box center [756, 340] width 687 height 395
drag, startPoint x: 829, startPoint y: 265, endPoint x: 825, endPoint y: 330, distance: 65.1
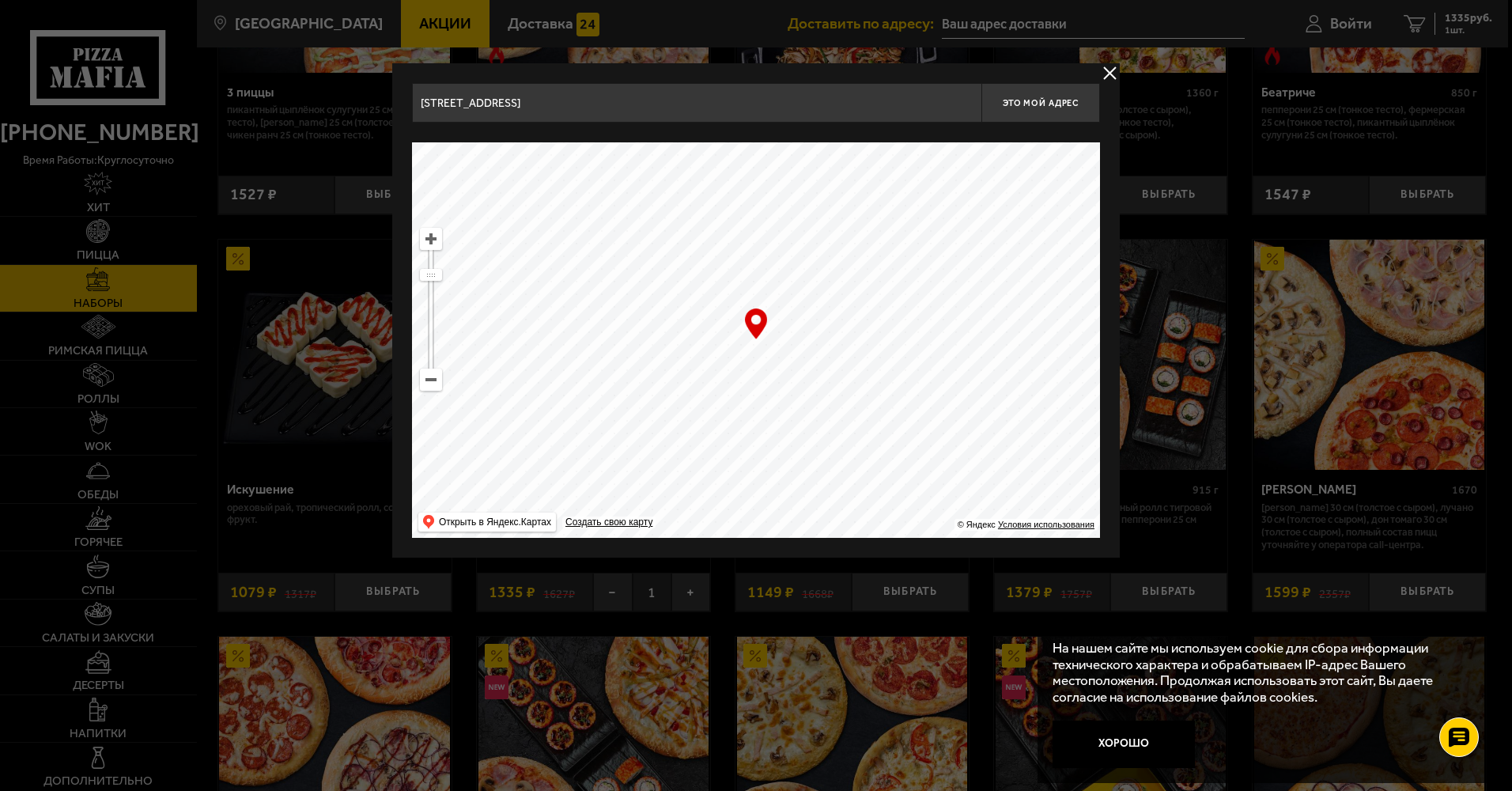
click at [825, 330] on ymaps at bounding box center [756, 340] width 687 height 395
drag, startPoint x: 734, startPoint y: 328, endPoint x: 762, endPoint y: 310, distance: 33.3
click at [762, 310] on div "… © Яндекс Условия использования Открыть в Яндекс.Картах Создать свою карту" at bounding box center [756, 340] width 687 height 395
type input "[STREET_ADDRESS]"
click at [431, 236] on ymaps at bounding box center [431, 239] width 21 height 21
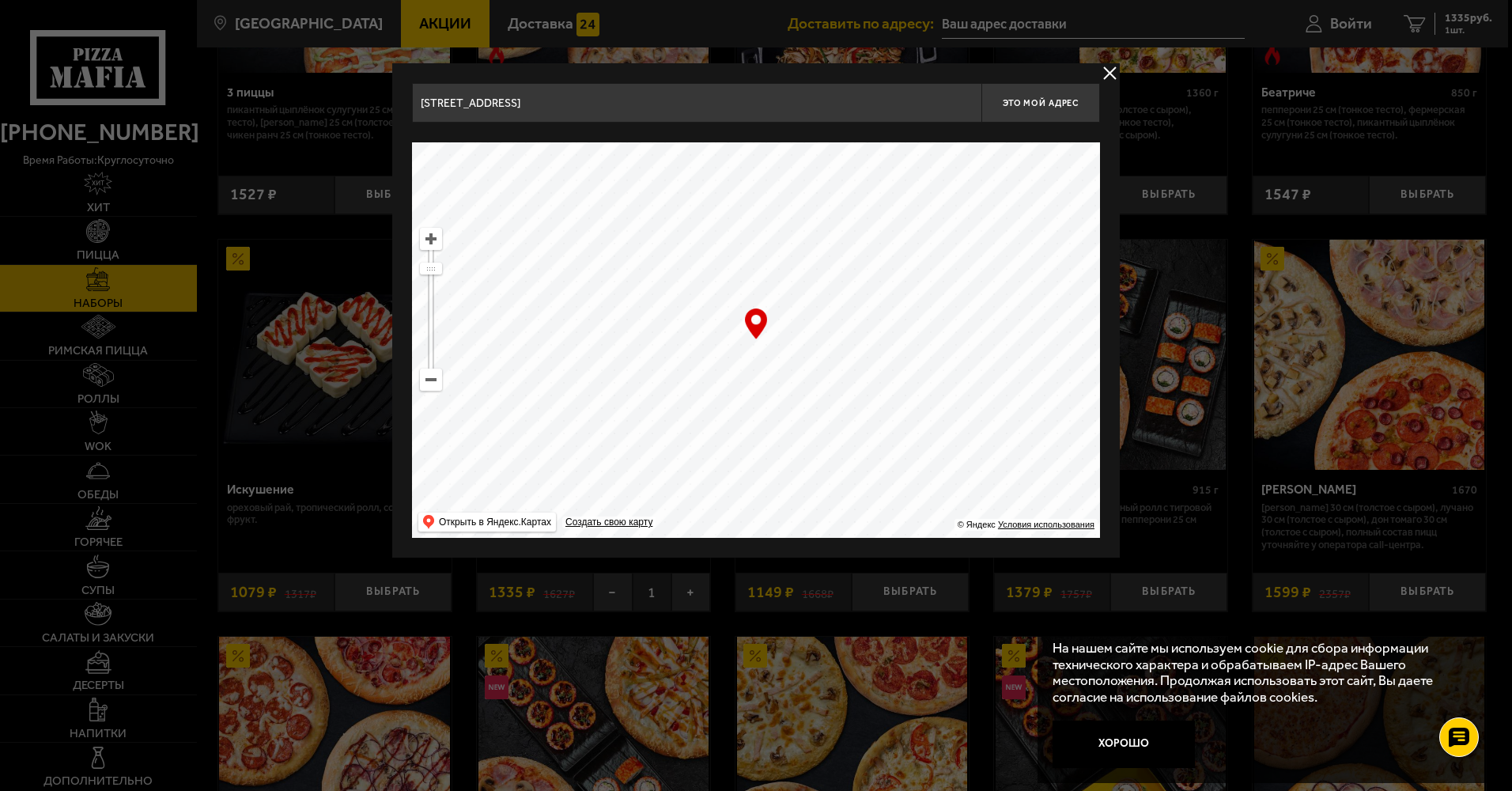
click at [430, 236] on ymaps at bounding box center [431, 239] width 21 height 21
click at [436, 242] on ymaps at bounding box center [431, 239] width 21 height 21
drag, startPoint x: 701, startPoint y: 306, endPoint x: 757, endPoint y: 247, distance: 81.3
click at [757, 247] on ymaps at bounding box center [756, 340] width 687 height 395
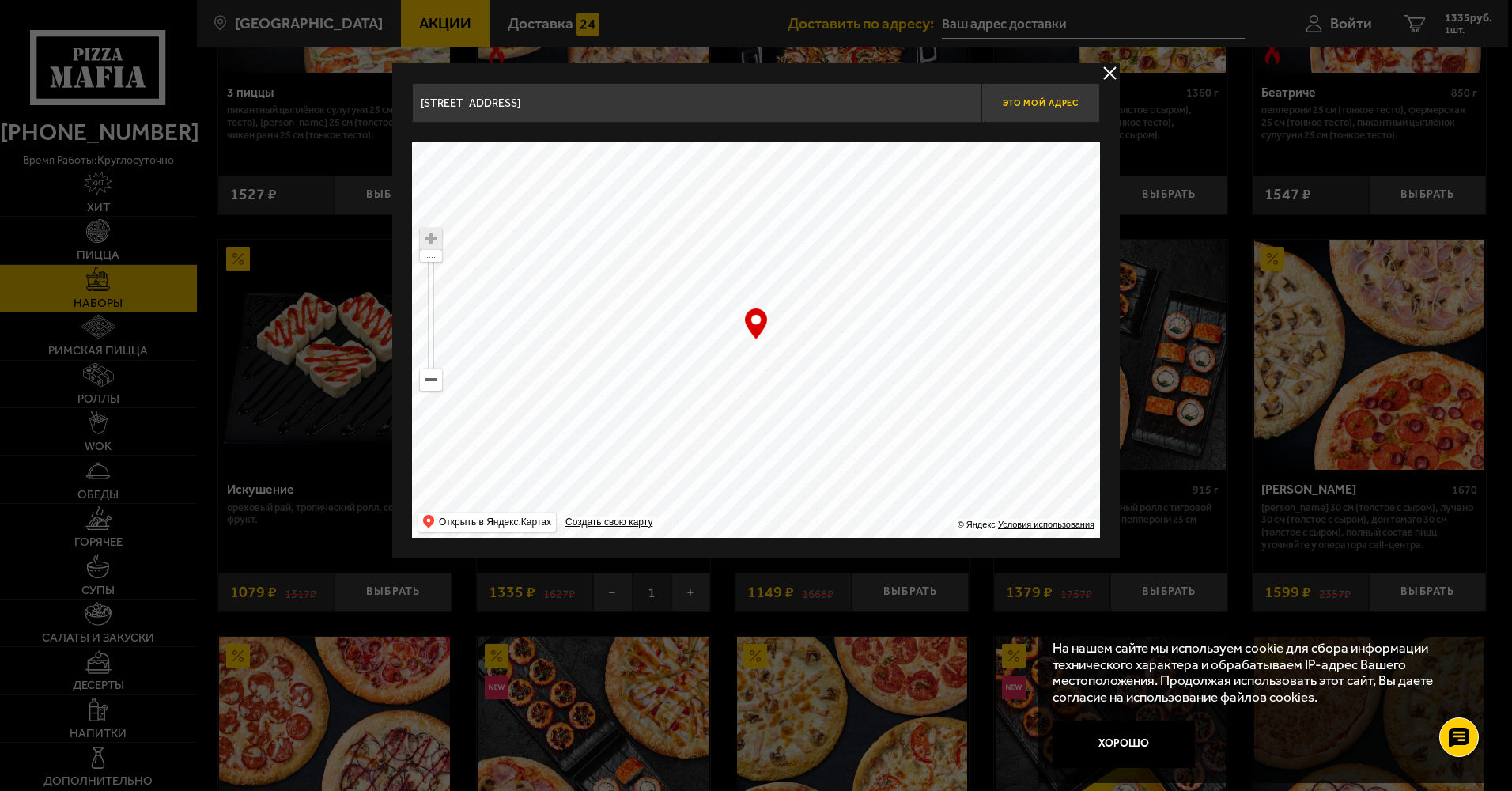
click at [1027, 101] on span "Это мой адрес" at bounding box center [1040, 104] width 76 height 10
type input "[STREET_ADDRESS]"
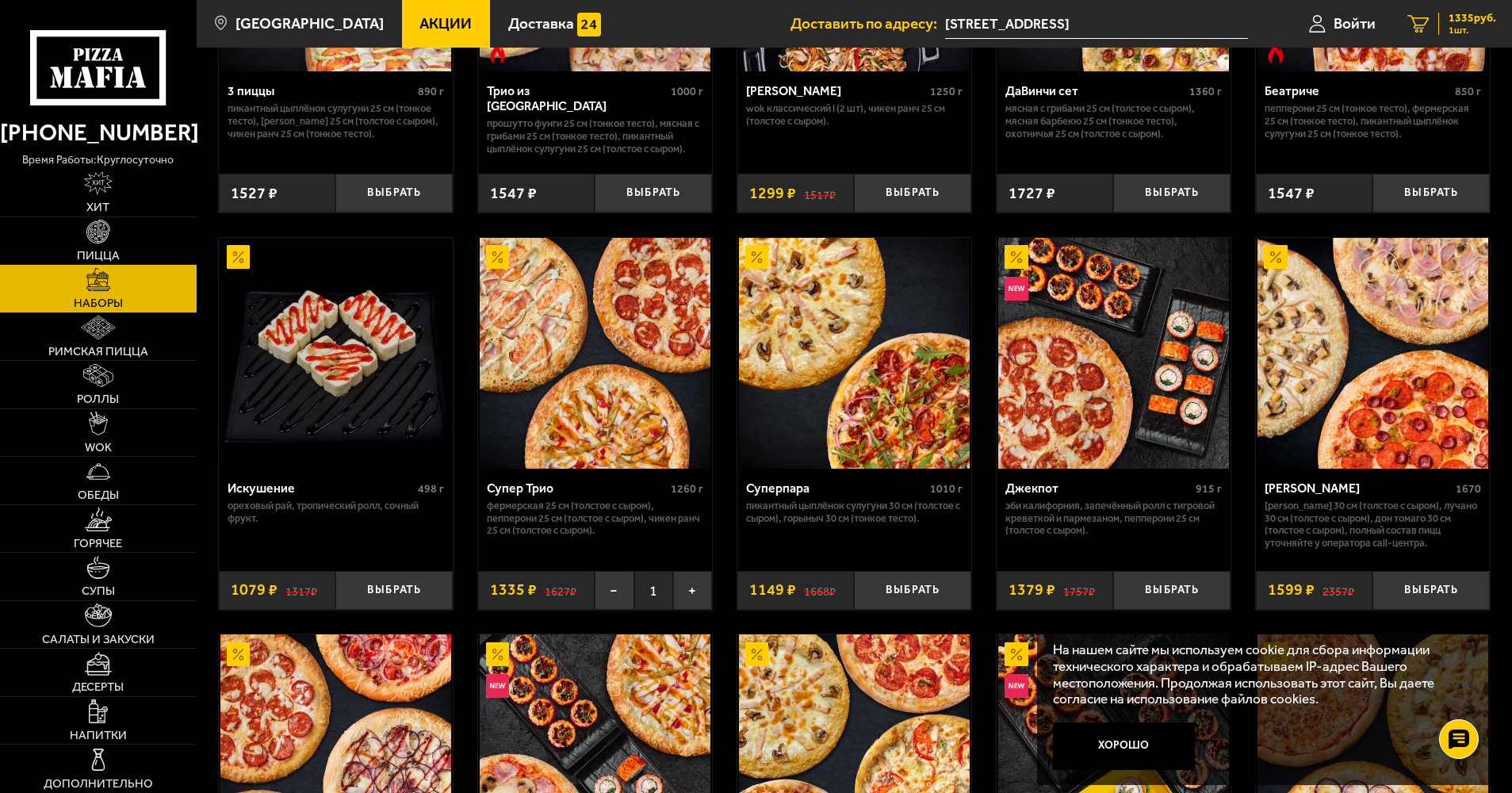
click at [1437, 15] on link "1 1335 руб. 1 шт." at bounding box center [1451, 23] width 120 height 48
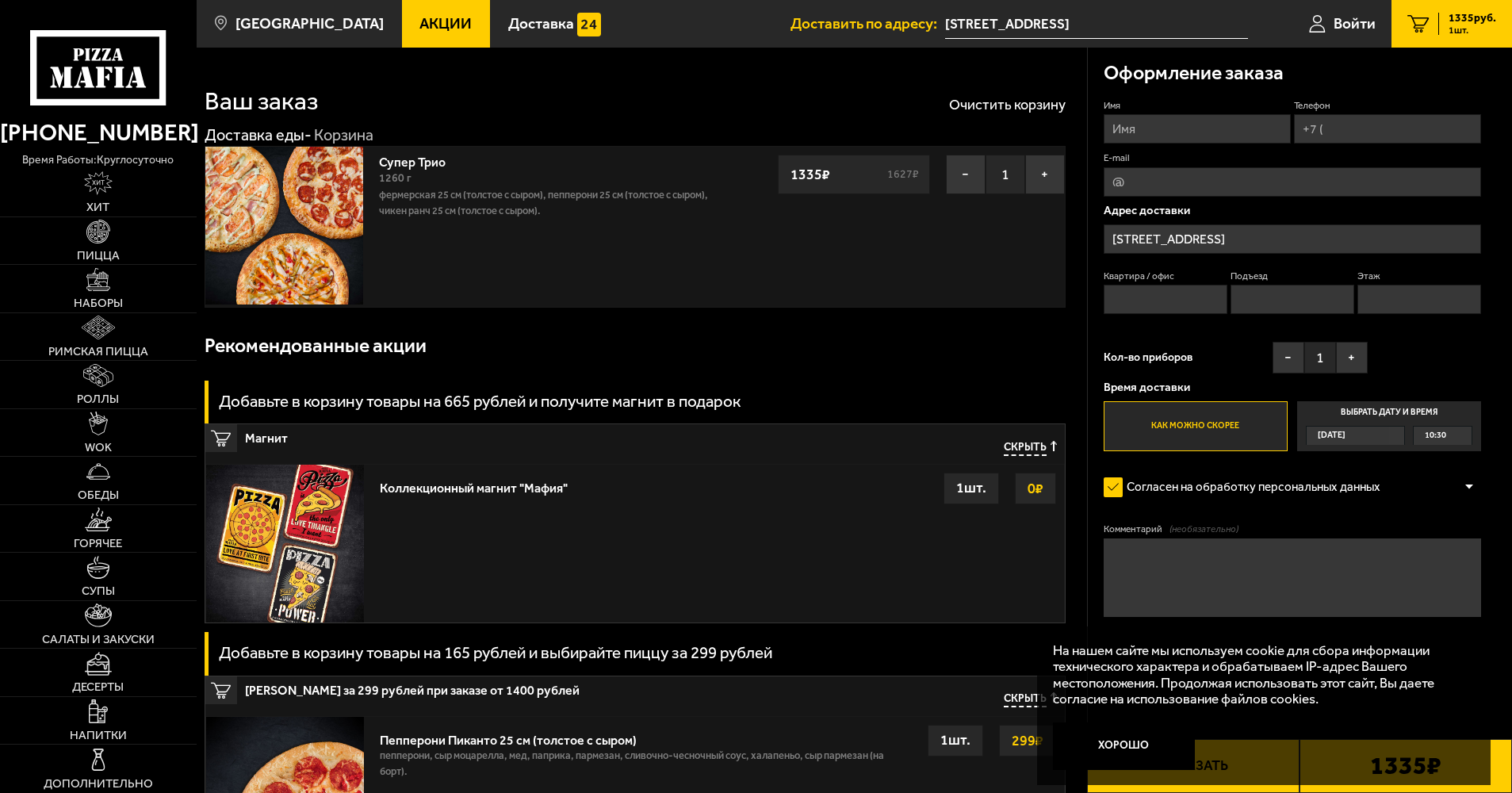
click at [1005, 338] on div "Рекомендованные акции" at bounding box center [634, 346] width 861 height 52
